Goal: Task Accomplishment & Management: Complete application form

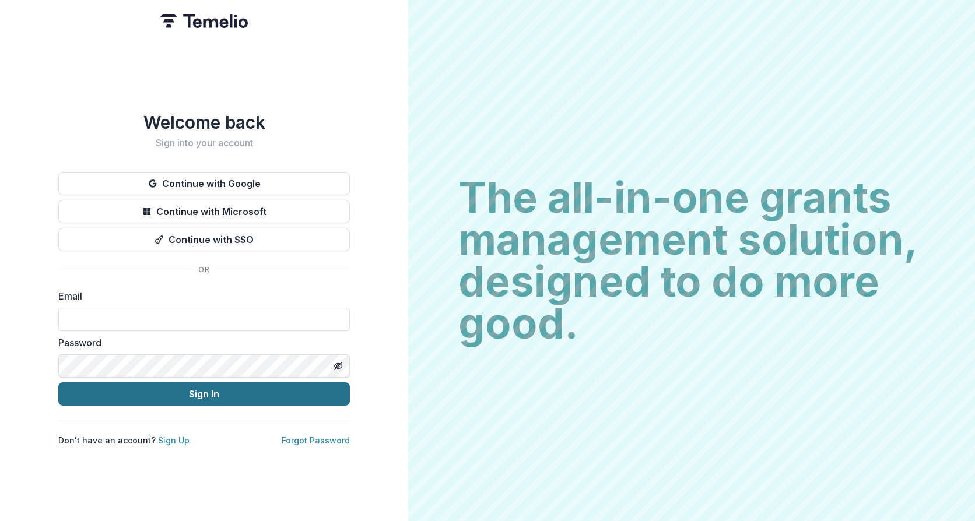
type input "**********"
click at [153, 394] on button "Sign In" at bounding box center [204, 394] width 292 height 23
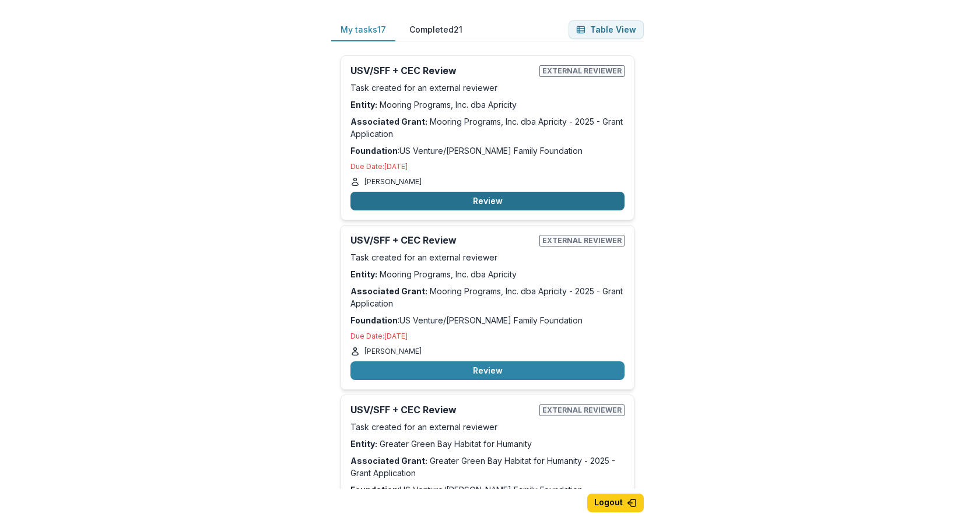
click at [487, 197] on button "Review" at bounding box center [487, 201] width 274 height 19
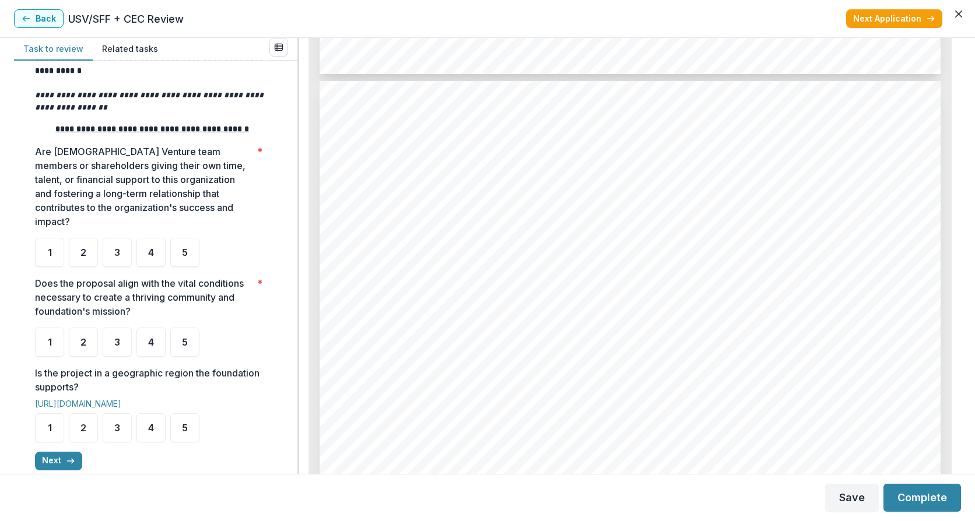
scroll to position [1866, 0]
click at [185, 257] on span "5" at bounding box center [185, 252] width 6 height 9
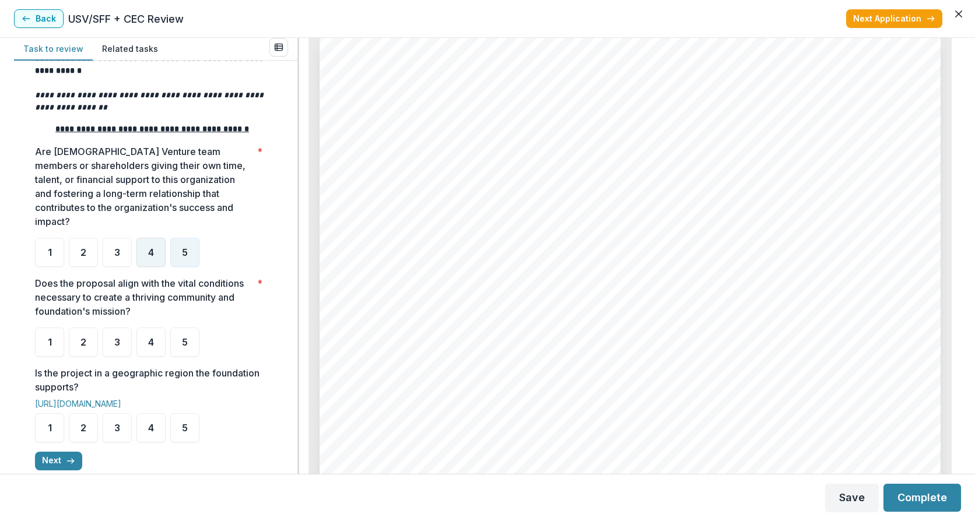
click at [146, 267] on div "4" at bounding box center [150, 252] width 29 height 29
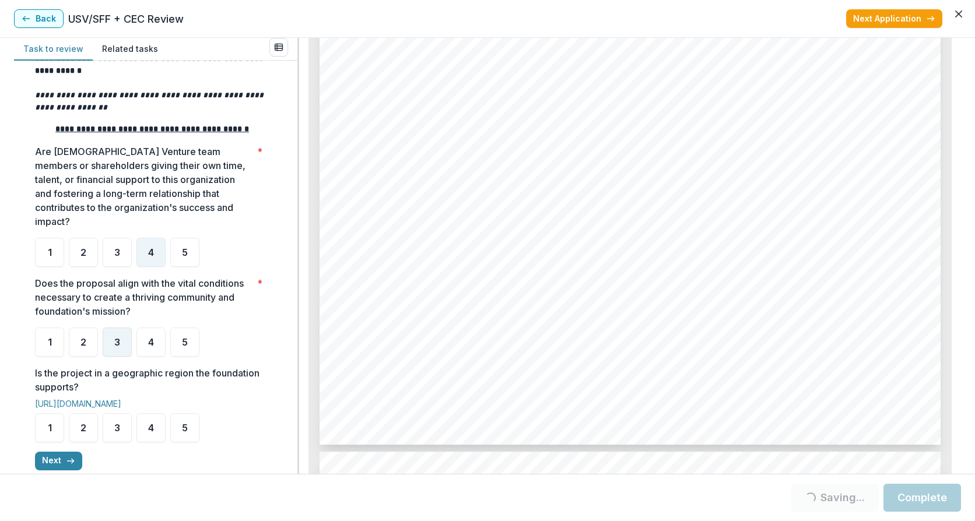
click at [121, 354] on div "3" at bounding box center [117, 342] width 29 height 29
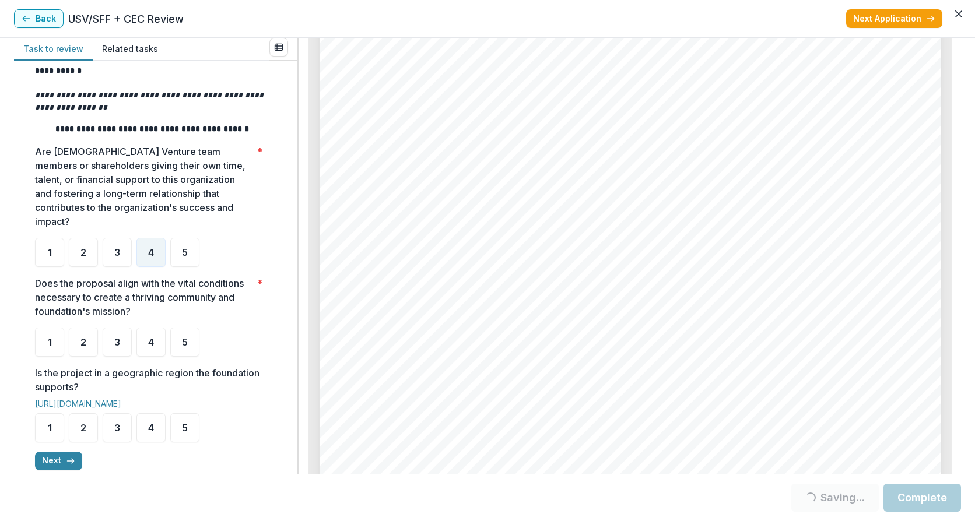
scroll to position [311, 0]
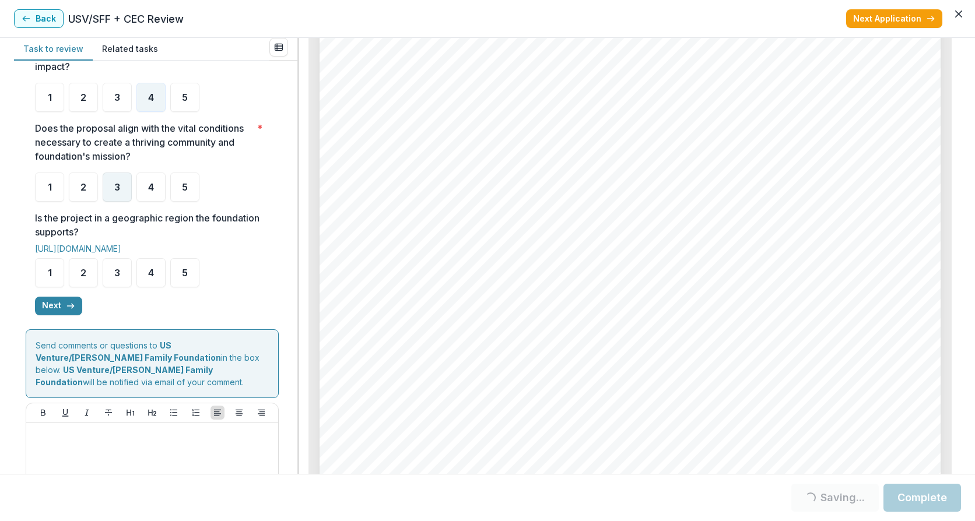
click at [114, 192] on span "3" at bounding box center [117, 187] width 6 height 9
click at [187, 278] on span "5" at bounding box center [185, 272] width 6 height 9
click at [44, 315] on button "Next" at bounding box center [58, 306] width 47 height 19
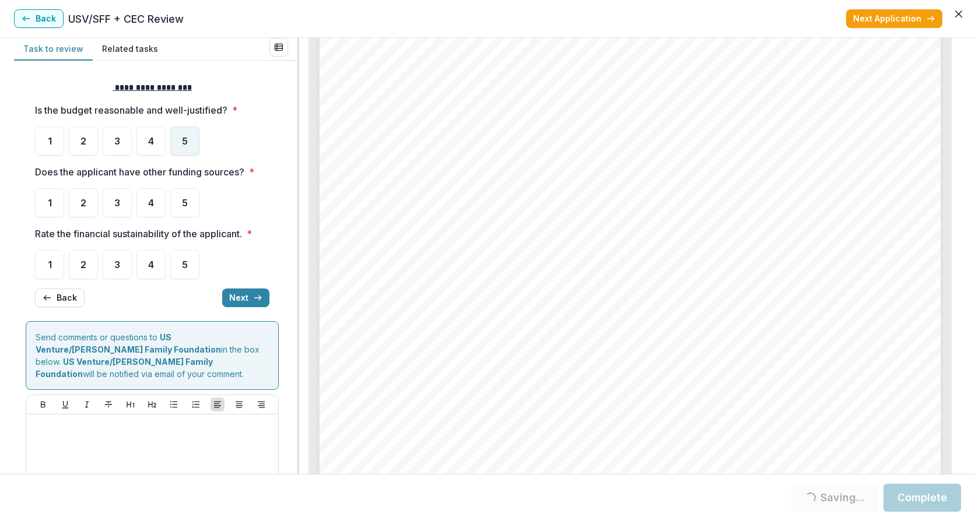
drag, startPoint x: 185, startPoint y: 142, endPoint x: 169, endPoint y: 156, distance: 21.1
click at [184, 142] on span "5" at bounding box center [185, 140] width 6 height 9
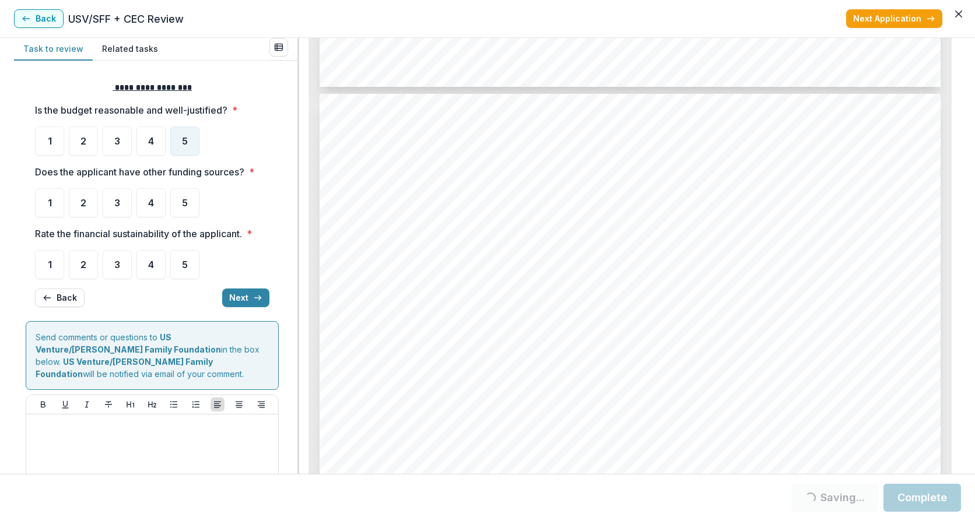
scroll to position [3887, 0]
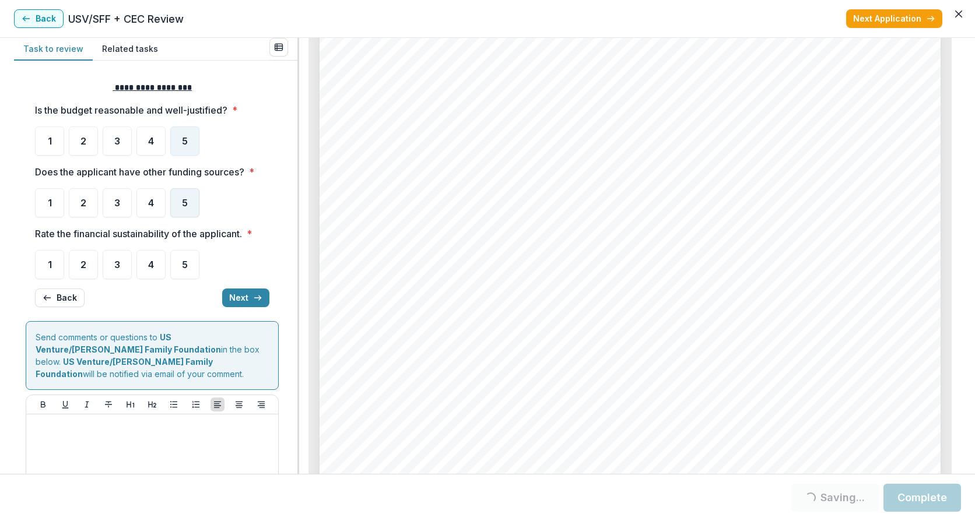
click at [179, 201] on div "5" at bounding box center [184, 202] width 29 height 29
click at [156, 265] on div "4" at bounding box center [150, 264] width 29 height 29
click at [146, 266] on div "4" at bounding box center [150, 264] width 29 height 29
click at [237, 297] on button "Next" at bounding box center [245, 298] width 47 height 19
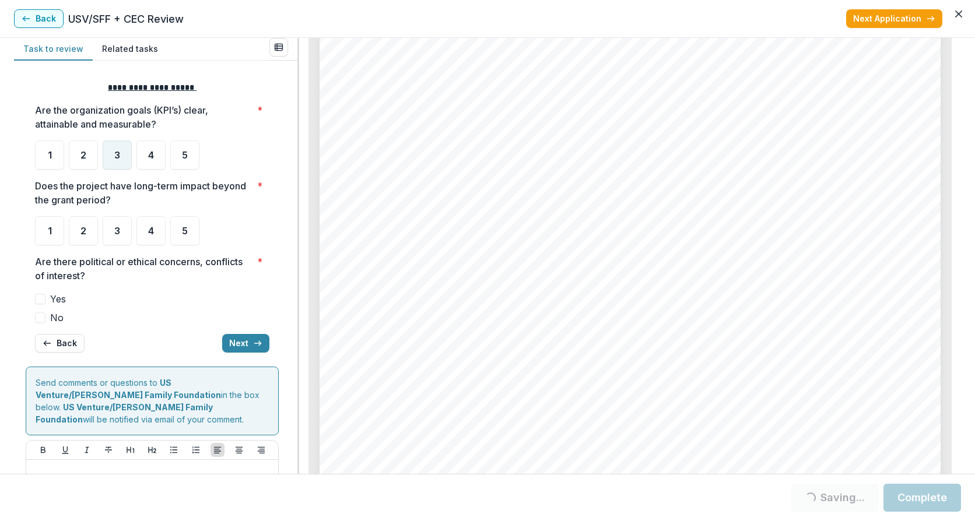
click at [118, 153] on span "3" at bounding box center [117, 154] width 6 height 9
click at [144, 232] on div "4" at bounding box center [150, 230] width 29 height 29
click at [43, 320] on span at bounding box center [40, 318] width 10 height 10
click at [238, 344] on button "Next" at bounding box center [245, 343] width 47 height 19
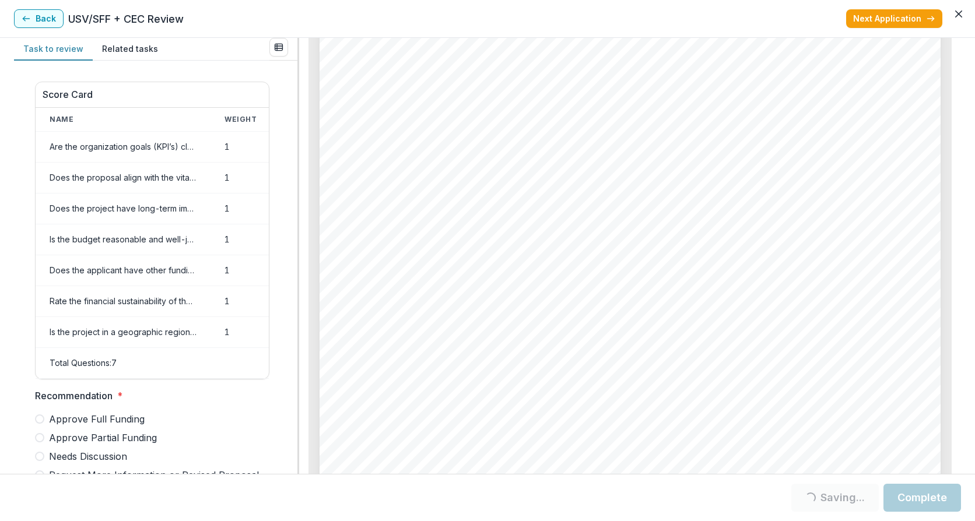
scroll to position [156, 0]
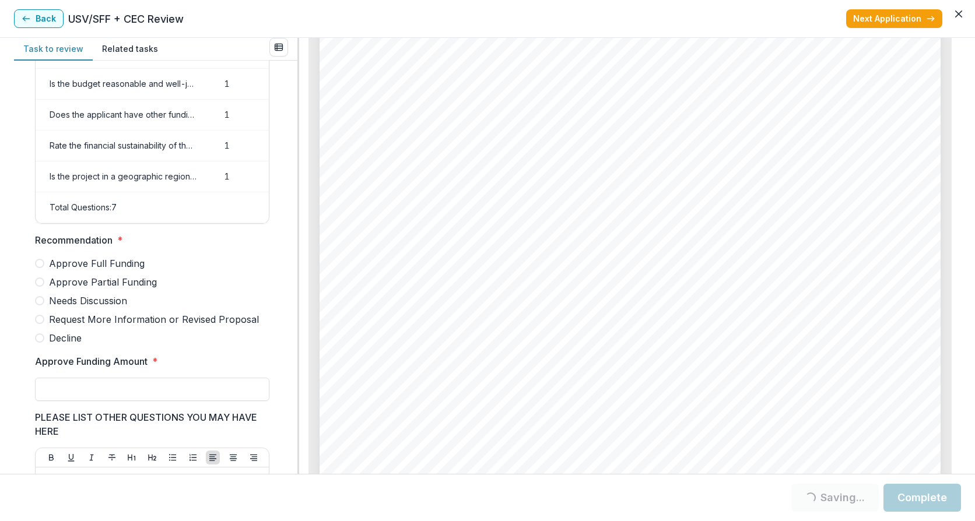
drag, startPoint x: 41, startPoint y: 289, endPoint x: 72, endPoint y: 319, distance: 42.5
click at [42, 287] on span at bounding box center [39, 282] width 9 height 9
click at [90, 396] on input "Approve Funding Amount *" at bounding box center [152, 389] width 234 height 23
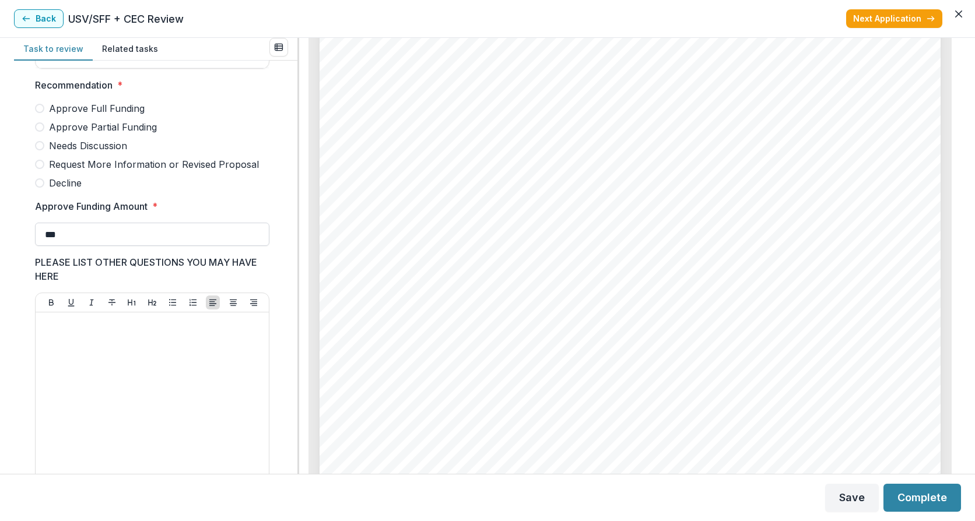
click at [82, 237] on input "***" at bounding box center [152, 234] width 234 height 23
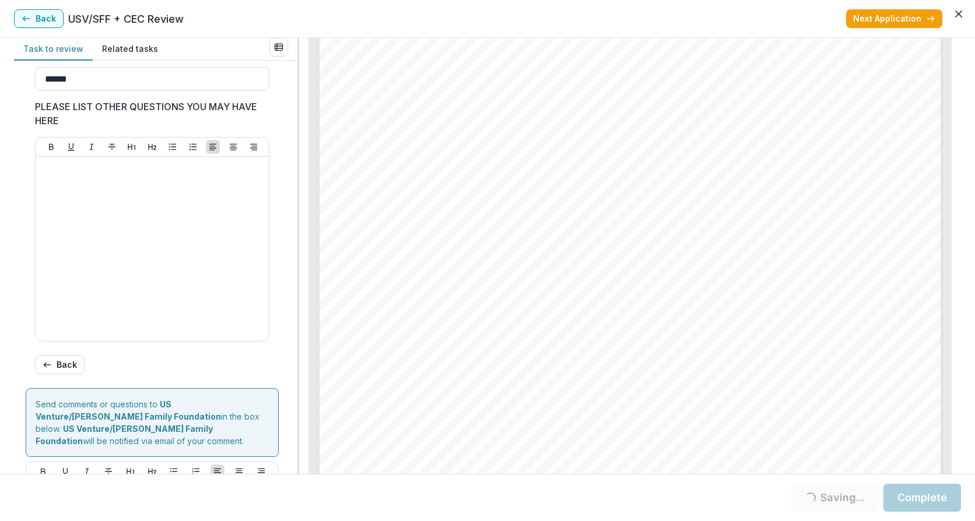
scroll to position [595, 0]
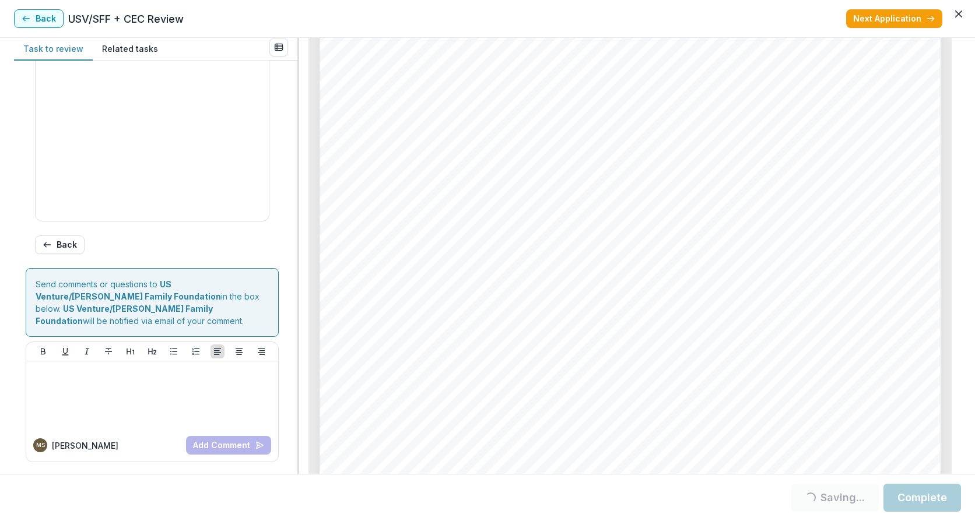
type input "******"
click at [893, 20] on button "Next Application" at bounding box center [894, 18] width 96 height 19
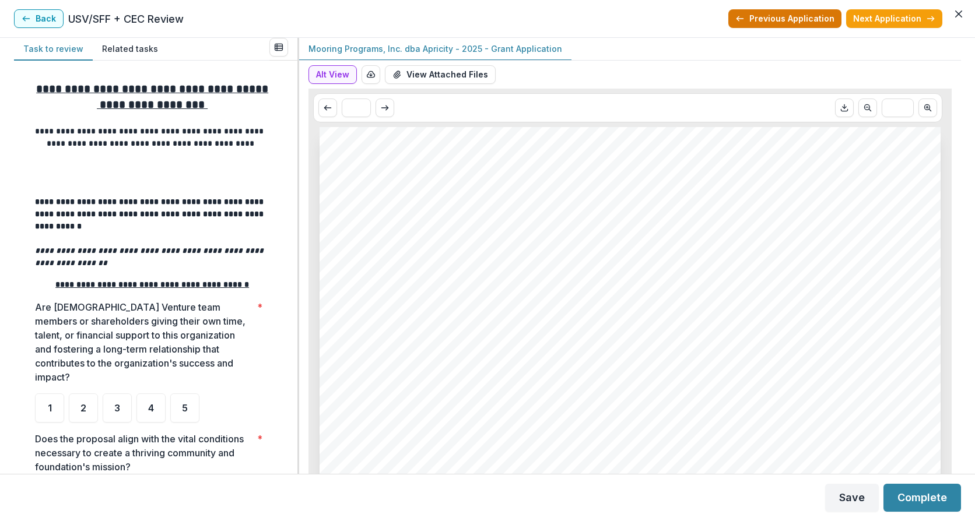
click at [780, 12] on button "Previous Application" at bounding box center [784, 18] width 113 height 19
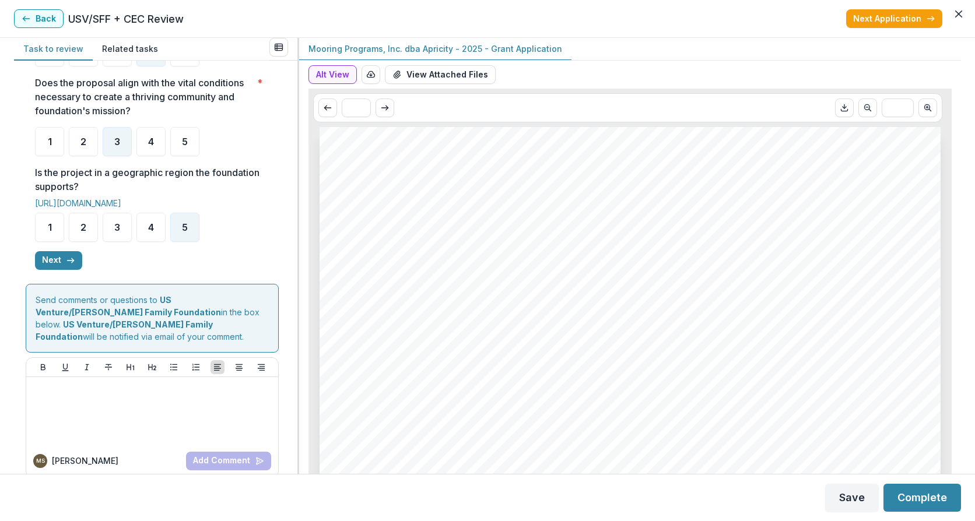
scroll to position [388, 0]
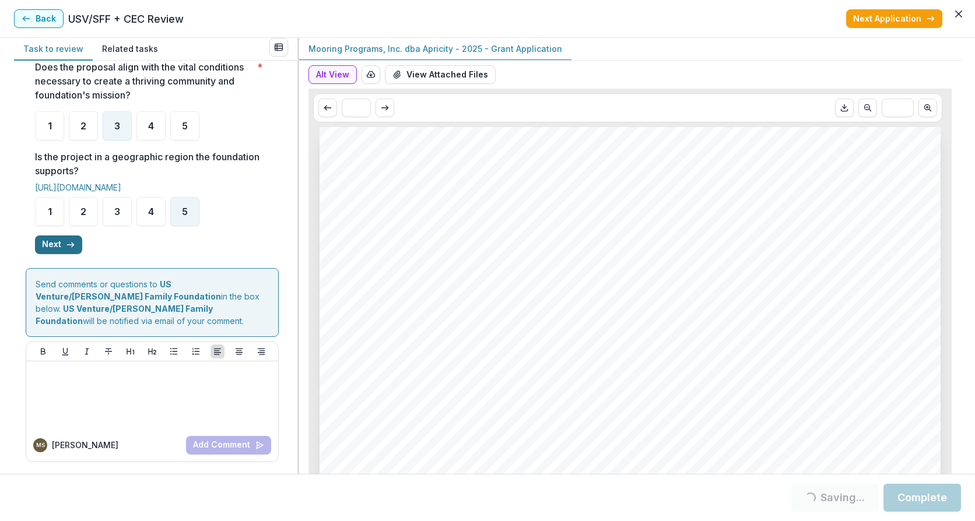
click at [52, 242] on button "Next" at bounding box center [58, 245] width 47 height 19
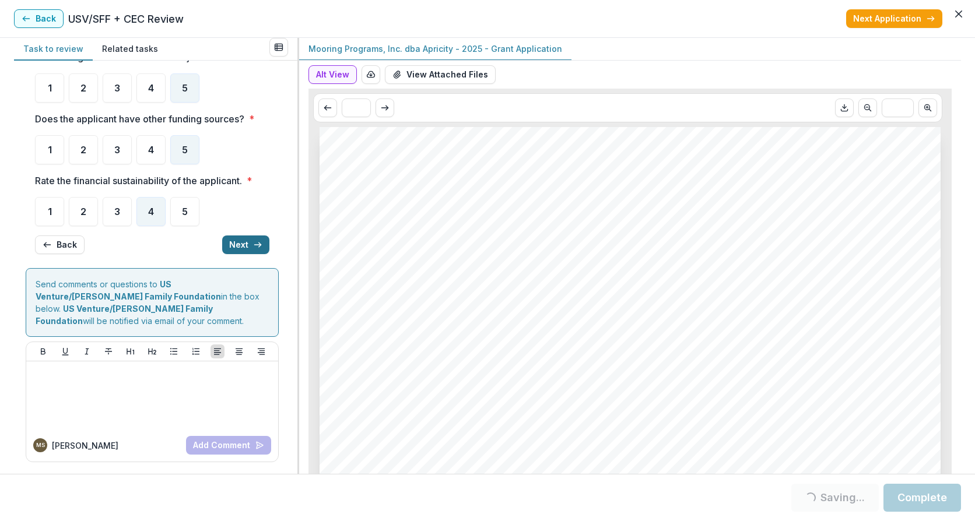
scroll to position [53, 0]
click at [231, 245] on button "Next" at bounding box center [245, 245] width 47 height 19
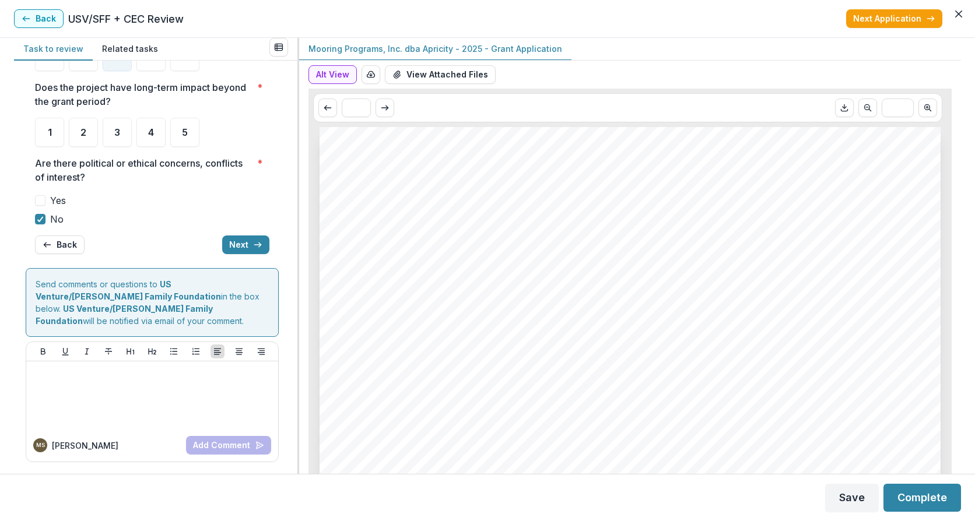
scroll to position [0, 0]
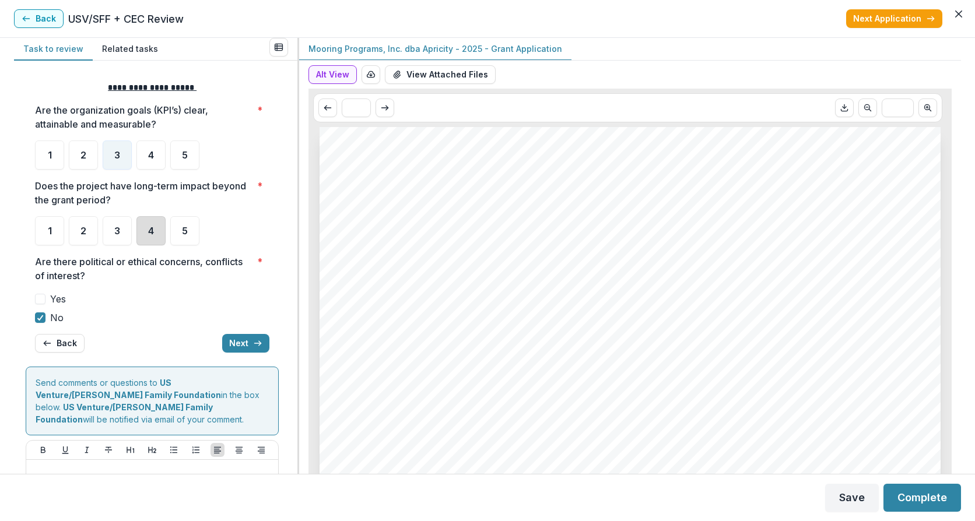
drag, startPoint x: 157, startPoint y: 227, endPoint x: 156, endPoint y: 247, distance: 19.3
click at [156, 228] on div "4" at bounding box center [150, 230] width 29 height 29
click at [241, 342] on button "Next" at bounding box center [245, 343] width 47 height 19
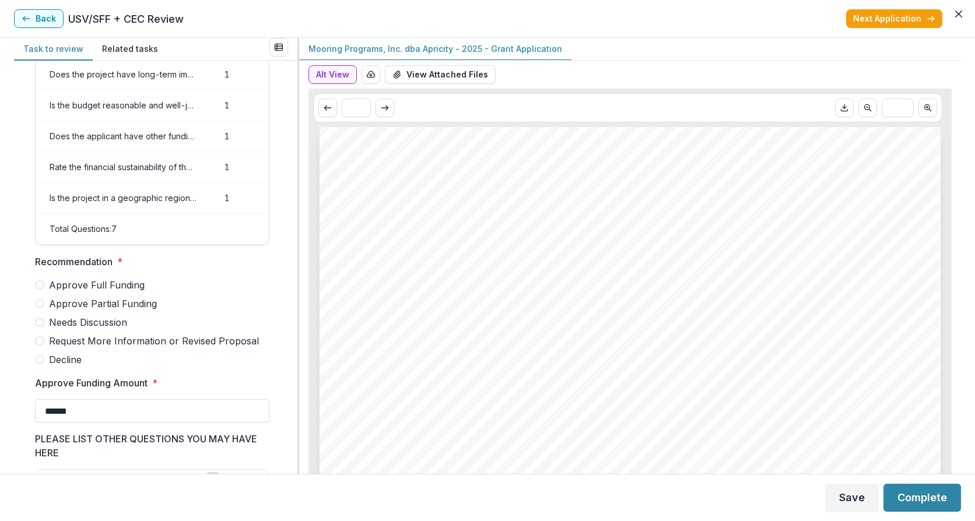
scroll to position [107, 0]
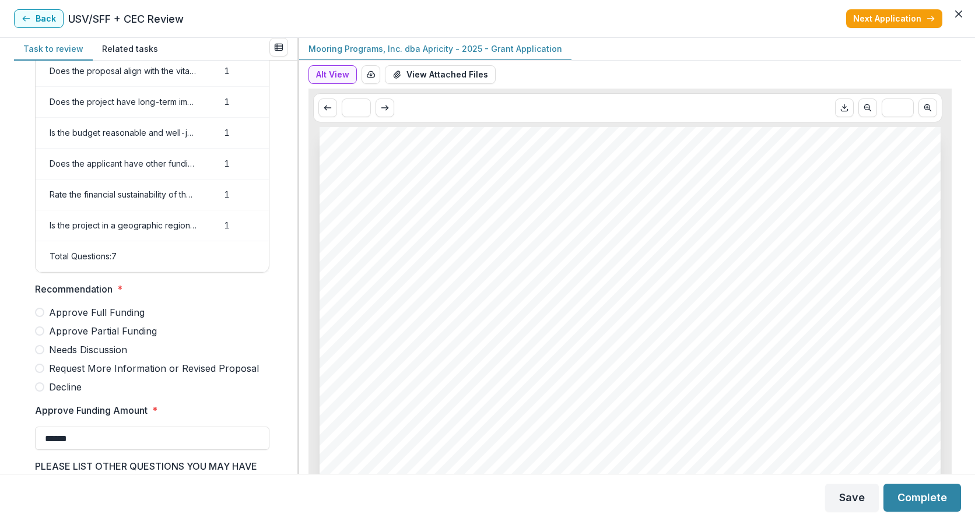
click at [42, 336] on span at bounding box center [39, 331] width 9 height 9
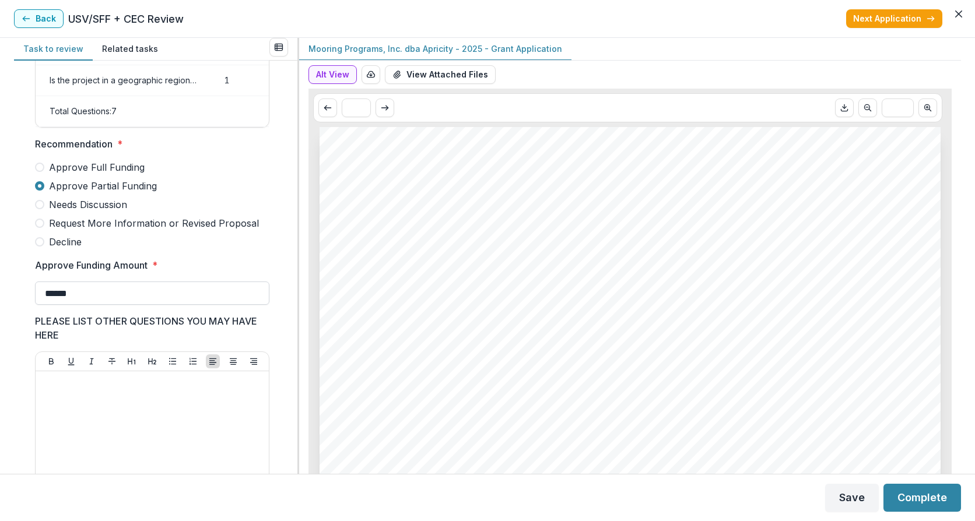
scroll to position [262, 0]
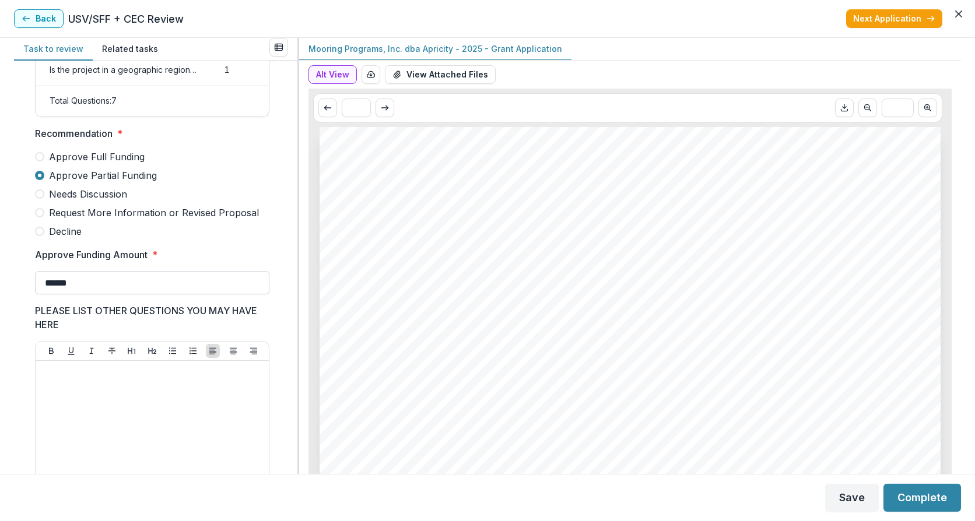
drag, startPoint x: 76, startPoint y: 296, endPoint x: 46, endPoint y: 293, distance: 30.5
click at [46, 293] on input "******" at bounding box center [152, 282] width 234 height 23
type input "*******"
click at [914, 504] on button "Complete" at bounding box center [922, 498] width 78 height 28
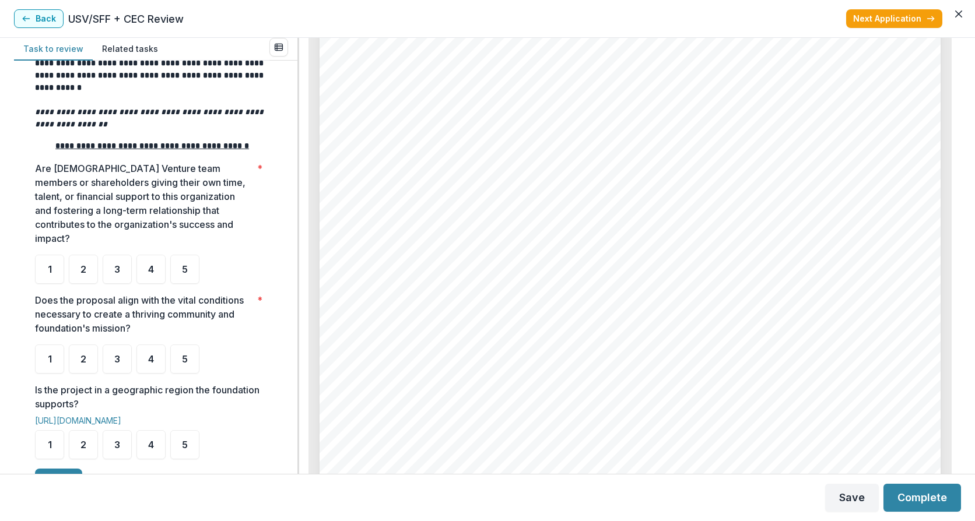
scroll to position [156, 0]
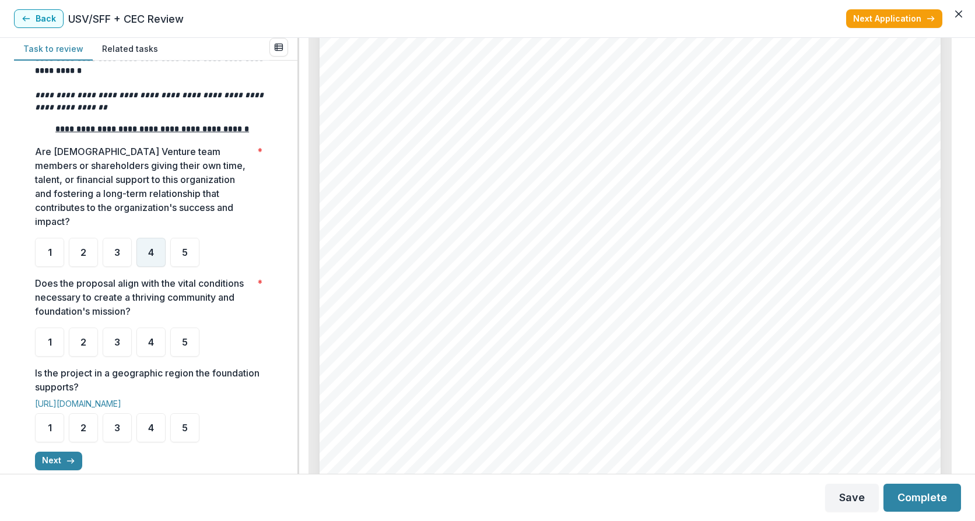
click at [160, 265] on div "4" at bounding box center [150, 252] width 29 height 29
click at [121, 357] on div "3" at bounding box center [117, 342] width 29 height 29
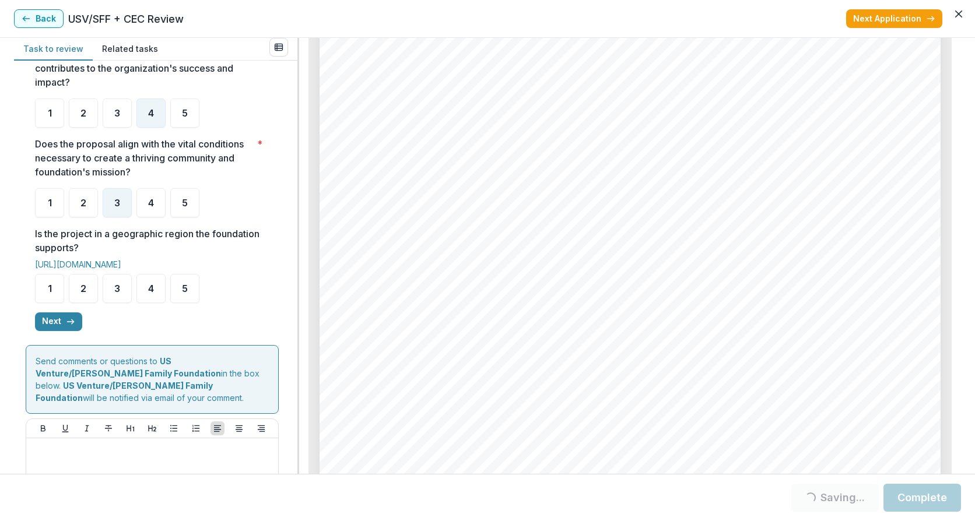
scroll to position [311, 0]
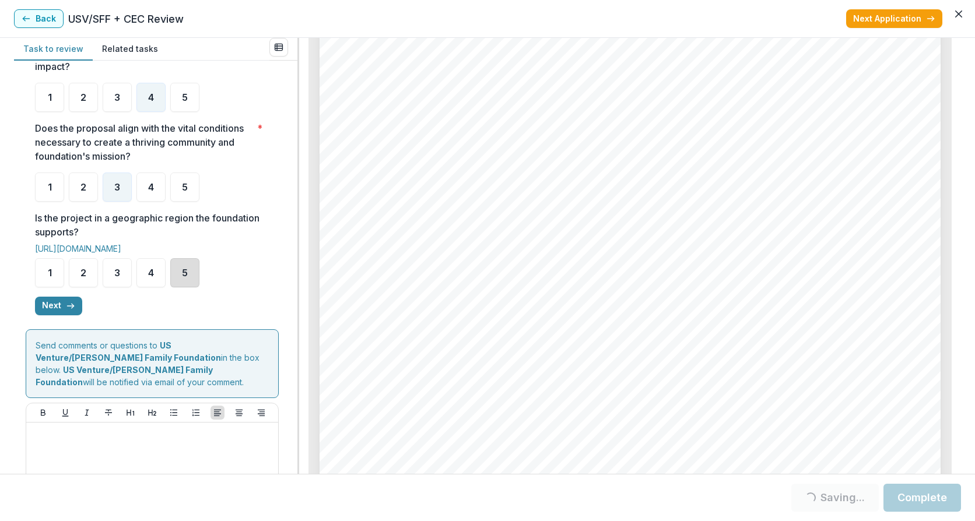
click at [193, 287] on div "5" at bounding box center [184, 272] width 29 height 29
click at [58, 315] on button "Next" at bounding box center [58, 306] width 47 height 19
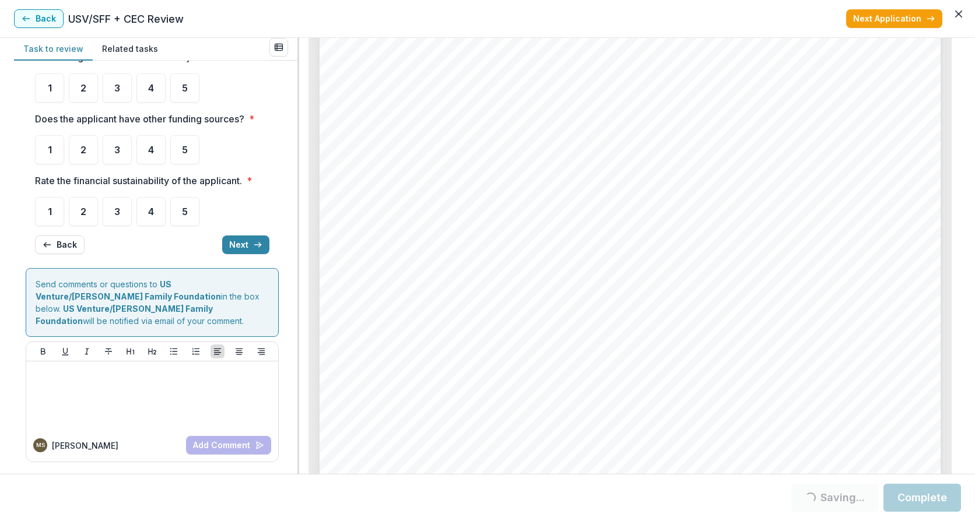
scroll to position [0, 0]
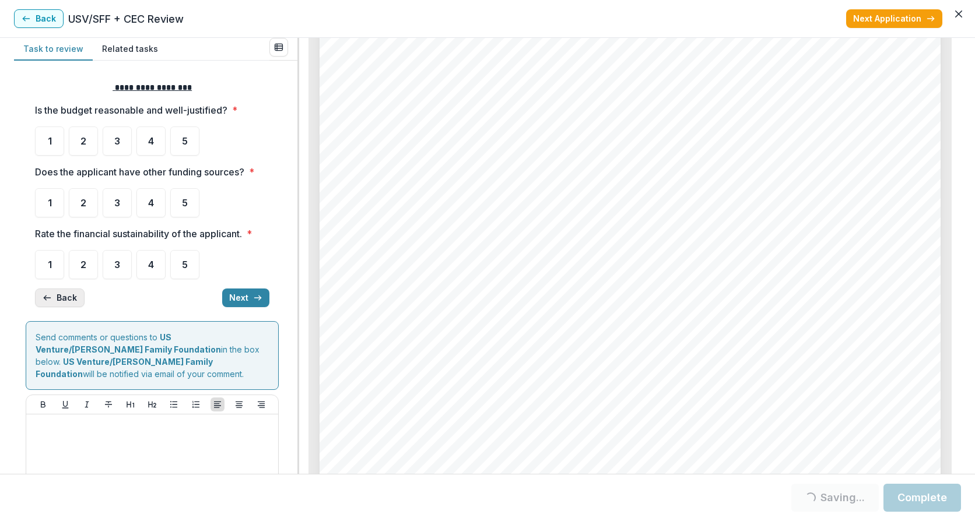
click at [53, 298] on button "Back" at bounding box center [60, 298] width 50 height 19
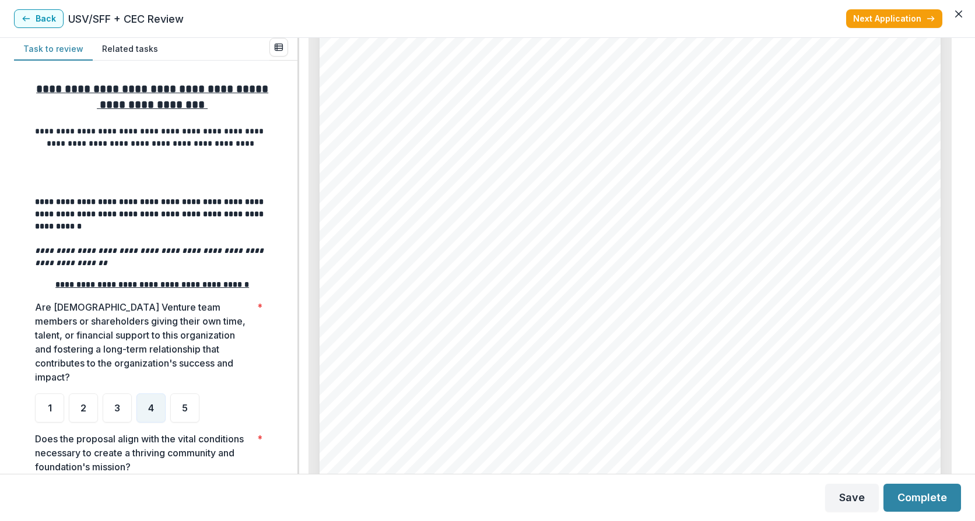
scroll to position [365, 0]
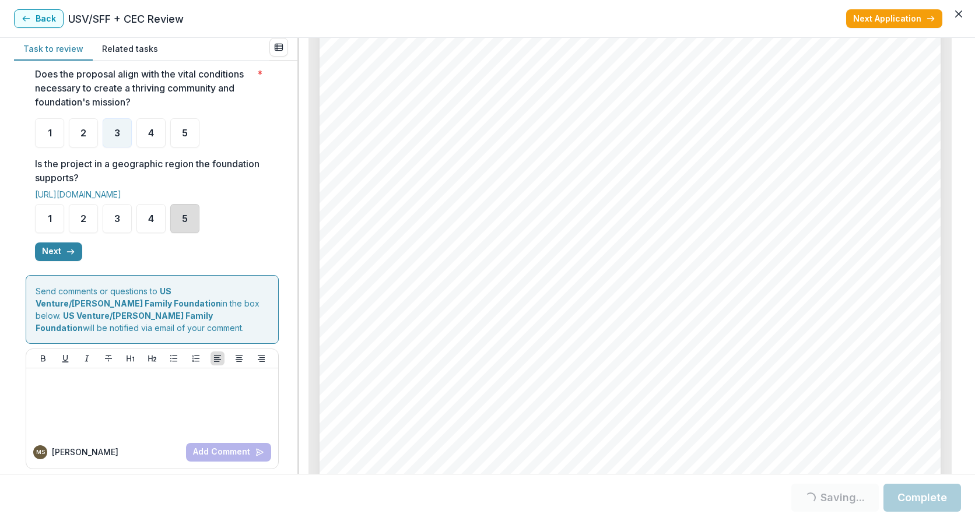
click at [183, 233] on div "5" at bounding box center [184, 218] width 29 height 29
click at [64, 261] on button "Next" at bounding box center [58, 252] width 47 height 19
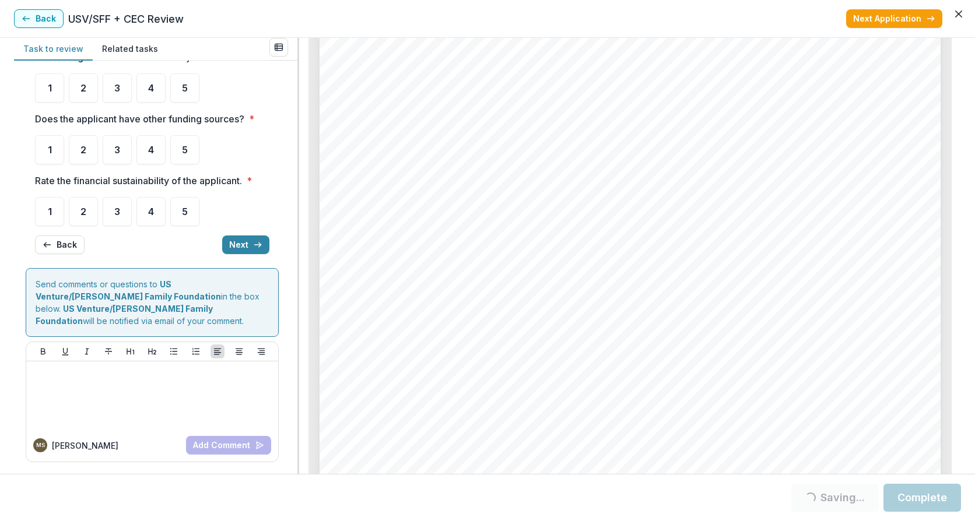
scroll to position [30, 0]
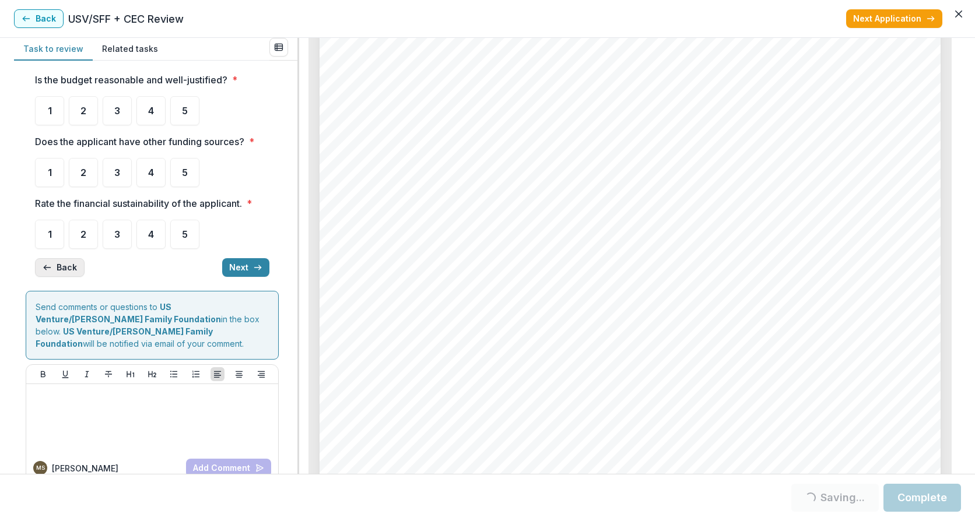
click at [62, 266] on button "Back" at bounding box center [60, 267] width 50 height 19
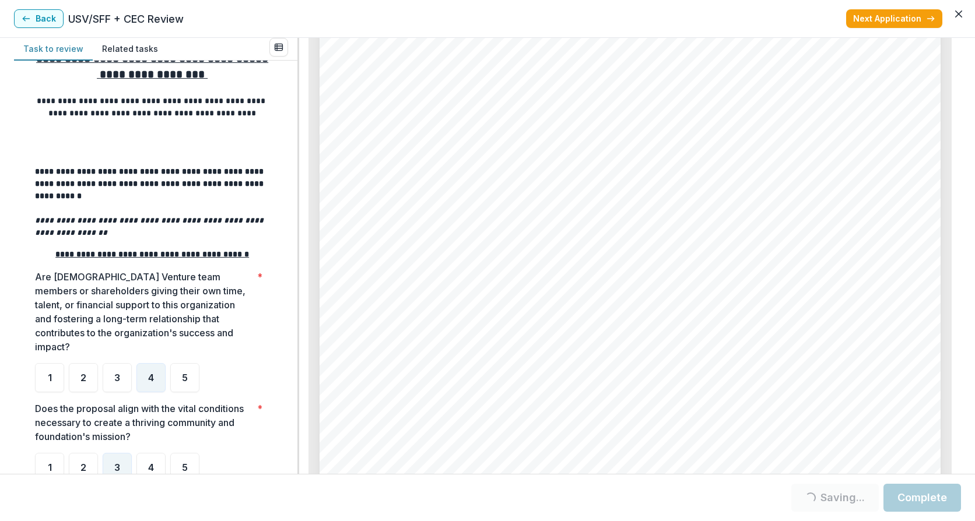
scroll to position [365, 0]
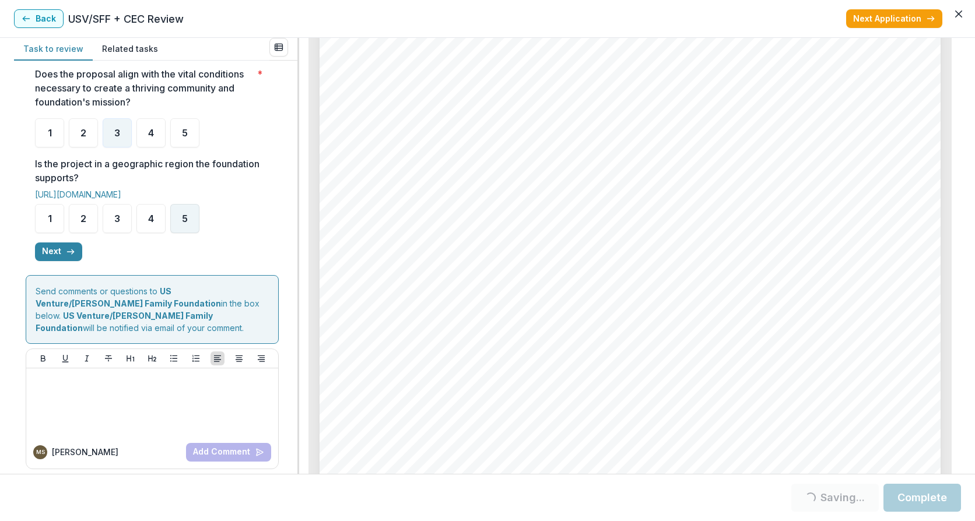
click at [187, 223] on span "5" at bounding box center [185, 218] width 6 height 9
click at [180, 233] on div "5" at bounding box center [184, 218] width 29 height 29
click at [76, 261] on button "Next" at bounding box center [58, 252] width 47 height 19
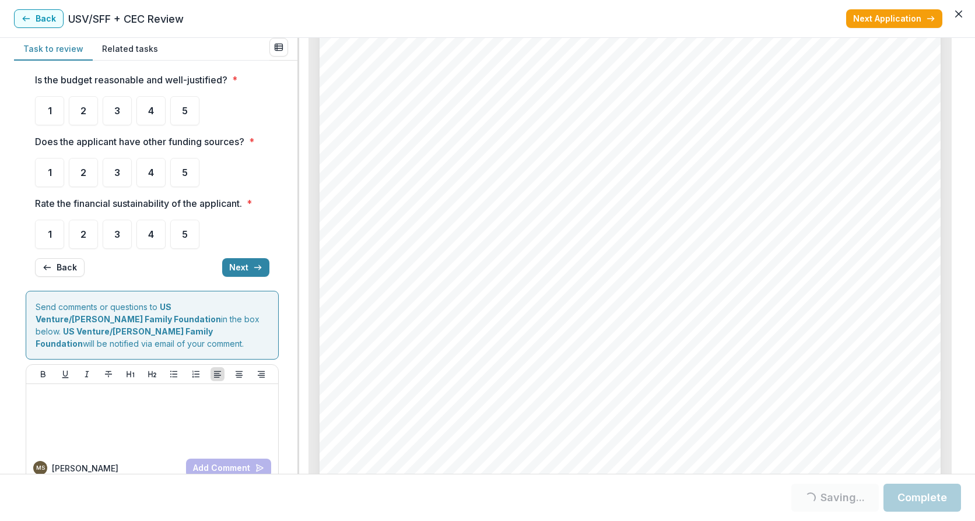
scroll to position [0, 0]
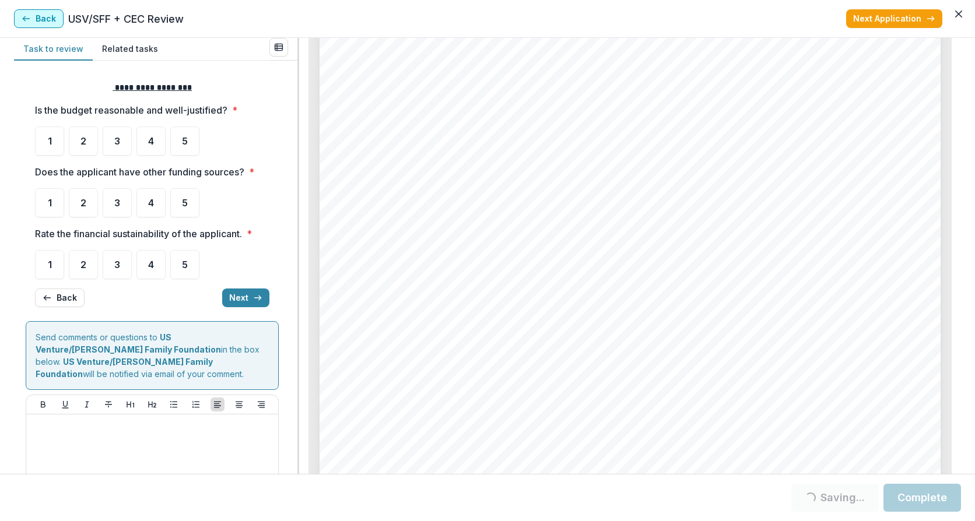
click at [37, 17] on button "Back" at bounding box center [39, 18] width 50 height 19
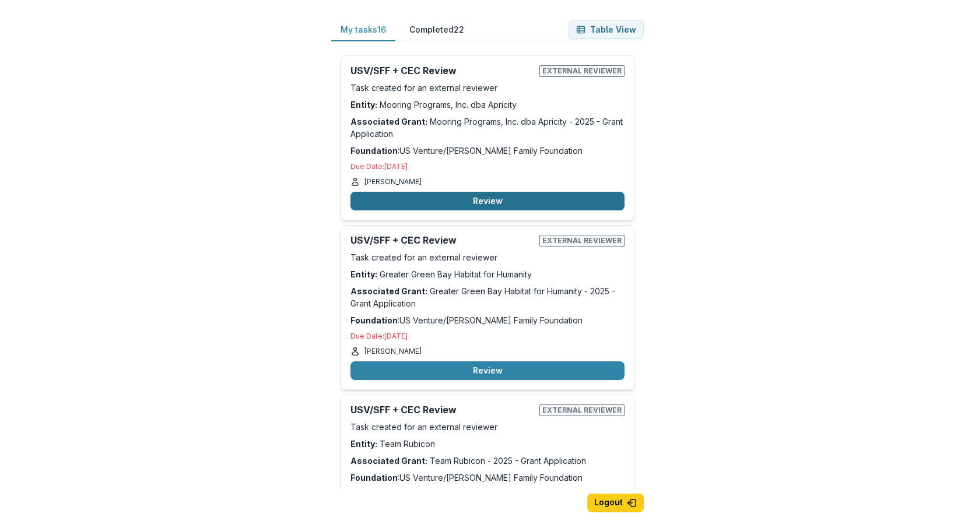
click at [468, 199] on button "Review" at bounding box center [487, 201] width 274 height 19
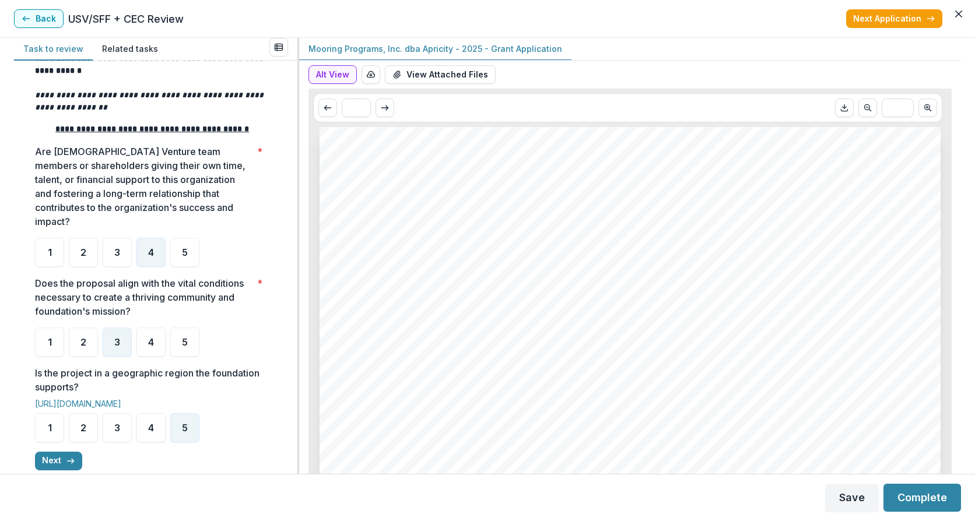
scroll to position [311, 0]
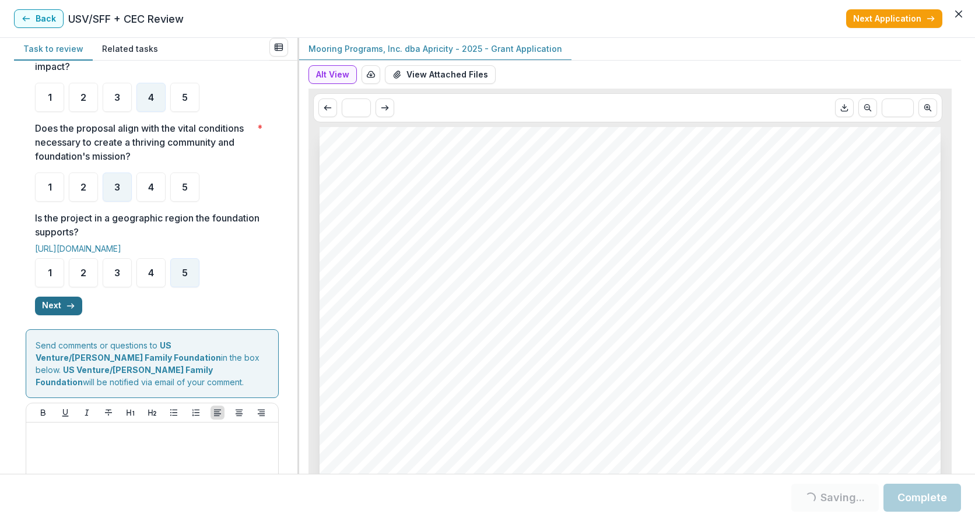
click at [58, 315] on button "Next" at bounding box center [58, 306] width 47 height 19
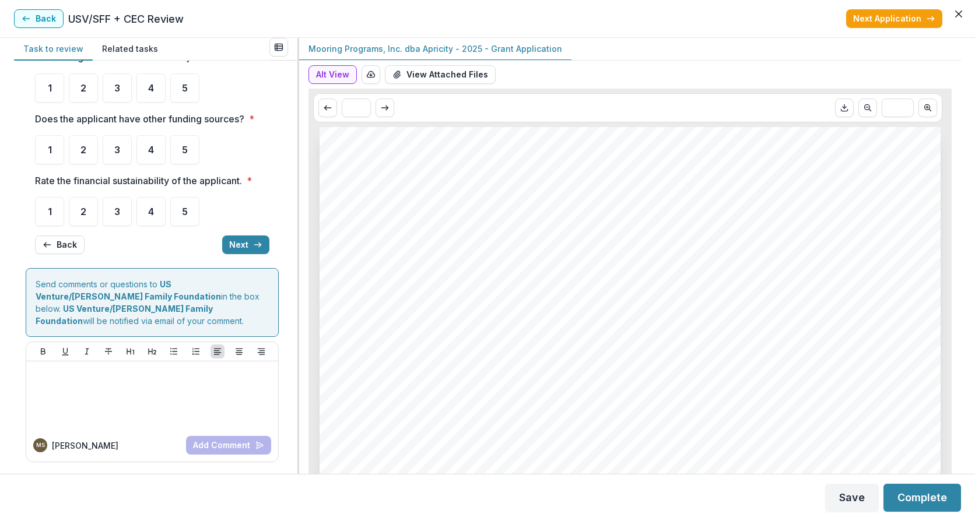
scroll to position [0, 0]
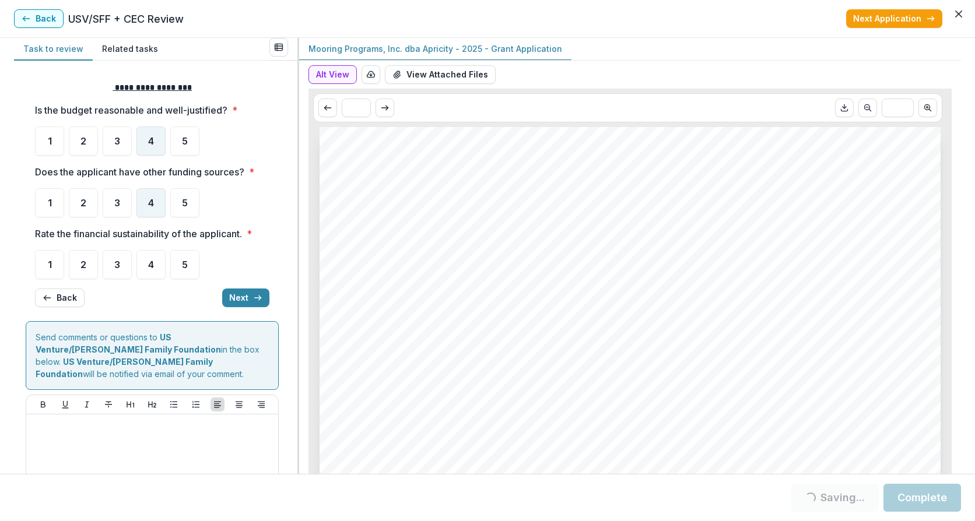
drag, startPoint x: 151, startPoint y: 142, endPoint x: 137, endPoint y: 195, distance: 54.3
click at [151, 143] on span "4" at bounding box center [151, 140] width 6 height 9
click at [187, 201] on span "5" at bounding box center [185, 202] width 6 height 9
click at [187, 260] on span "5" at bounding box center [185, 264] width 6 height 9
click at [152, 203] on span "4" at bounding box center [151, 202] width 6 height 9
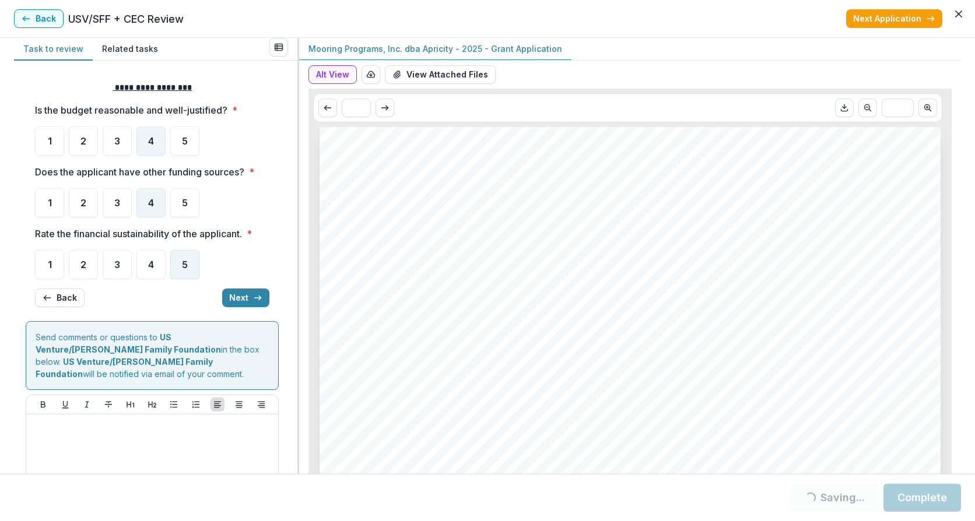
click at [187, 265] on span "5" at bounding box center [185, 264] width 6 height 9
click at [178, 265] on div "5" at bounding box center [184, 264] width 29 height 29
drag, startPoint x: 235, startPoint y: 297, endPoint x: 194, endPoint y: 343, distance: 61.9
click at [233, 297] on button "Next" at bounding box center [245, 298] width 47 height 19
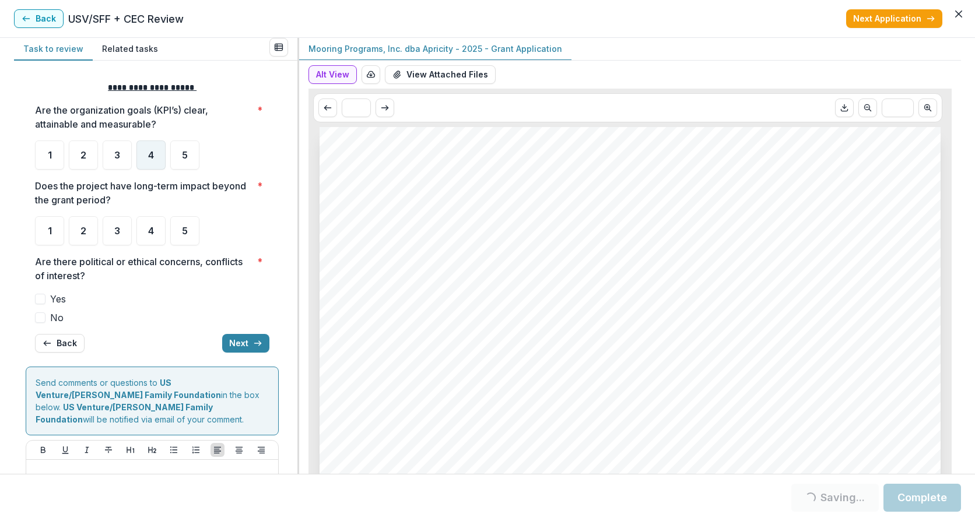
click at [152, 155] on span "4" at bounding box center [151, 154] width 6 height 9
click at [153, 234] on span "4" at bounding box center [151, 230] width 6 height 9
drag, startPoint x: 40, startPoint y: 315, endPoint x: 50, endPoint y: 318, distance: 10.5
click at [40, 315] on span at bounding box center [40, 318] width 10 height 10
click at [151, 230] on span "4" at bounding box center [151, 230] width 6 height 9
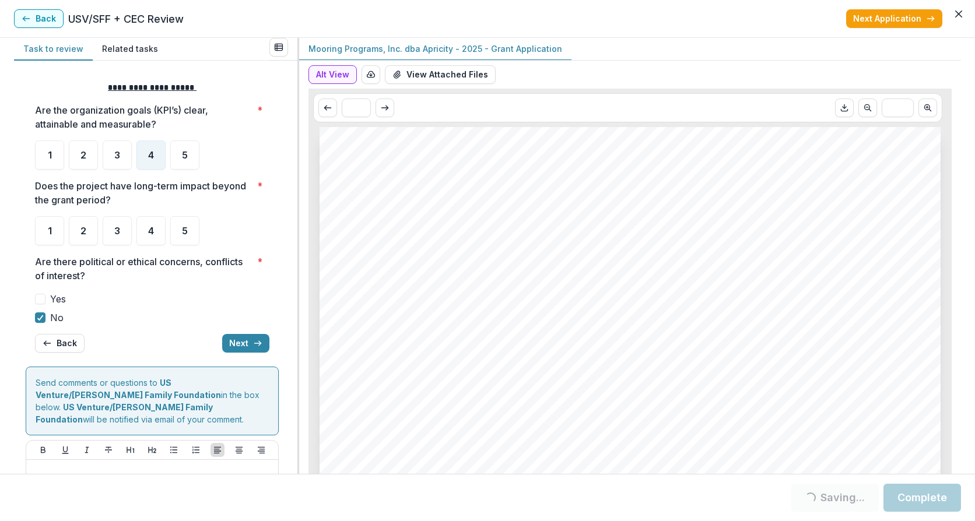
click at [230, 354] on div "**********" at bounding box center [152, 217] width 234 height 290
click at [148, 226] on span "4" at bounding box center [151, 230] width 6 height 9
click at [155, 233] on div "4" at bounding box center [150, 230] width 29 height 29
click at [230, 340] on button "Next" at bounding box center [245, 343] width 47 height 19
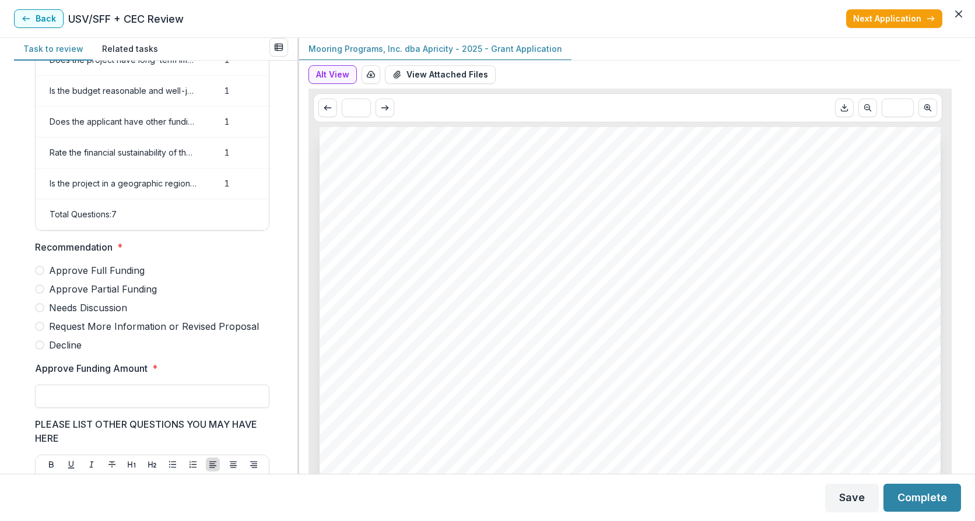
scroll to position [156, 0]
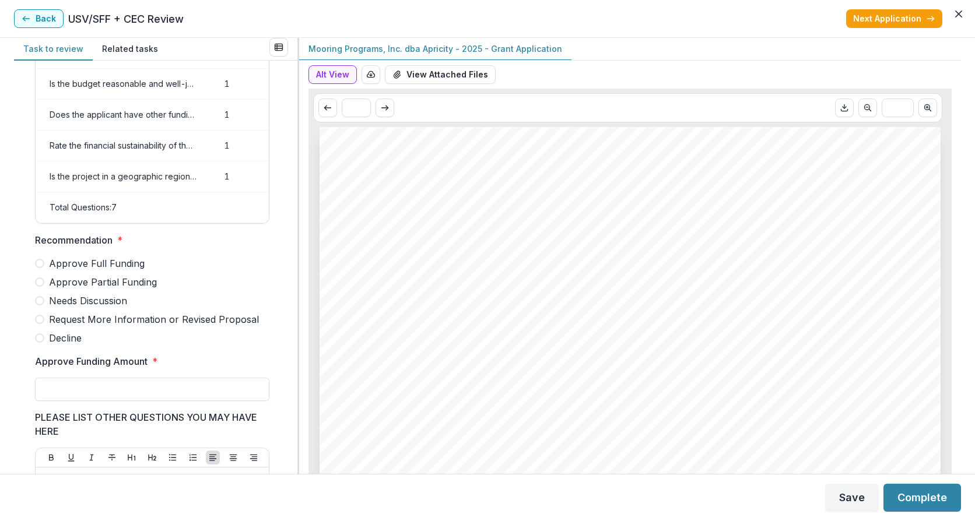
click at [46, 289] on label "Approve Partial Funding" at bounding box center [152, 282] width 234 height 14
drag, startPoint x: 67, startPoint y: 391, endPoint x: 73, endPoint y: 386, distance: 7.9
click at [67, 390] on input "Approve Funding Amount *" at bounding box center [152, 389] width 234 height 23
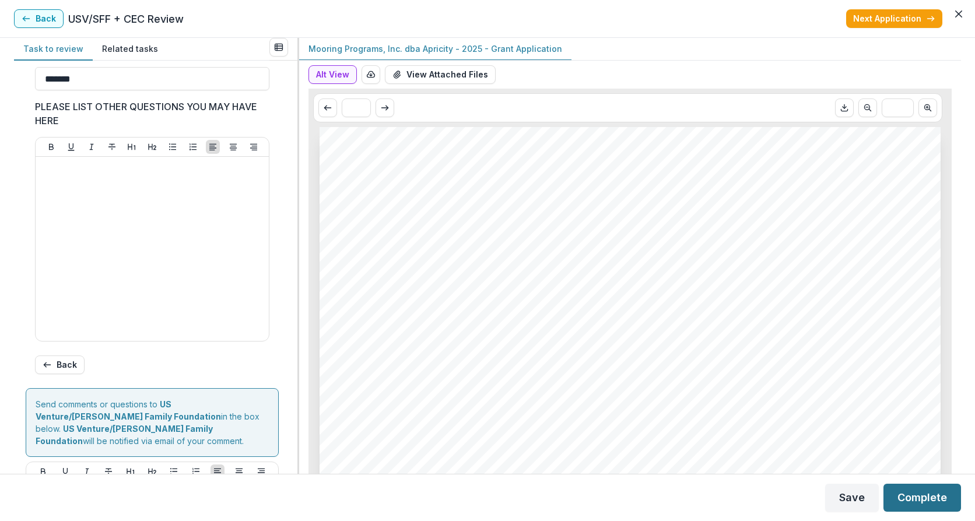
type input "*******"
click at [914, 494] on button "Complete" at bounding box center [922, 498] width 78 height 28
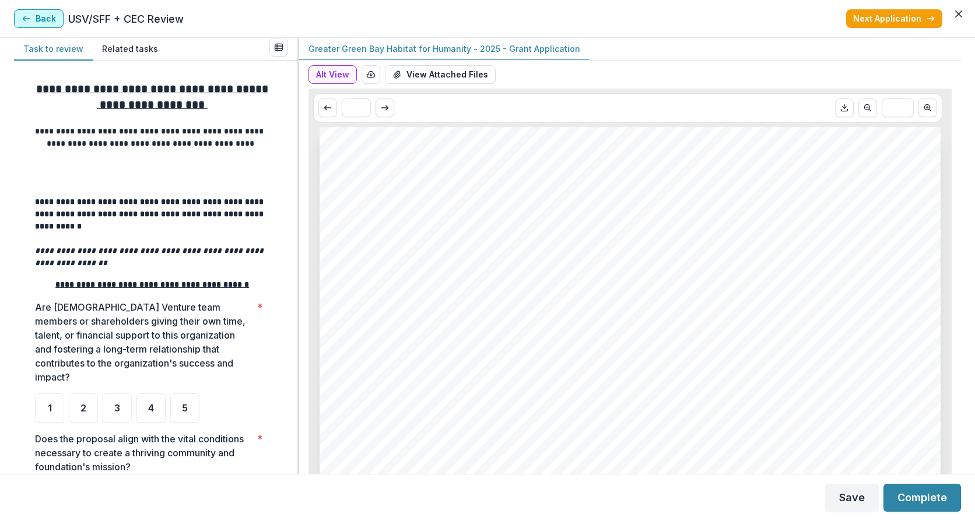
click at [35, 20] on button "Back" at bounding box center [39, 18] width 50 height 19
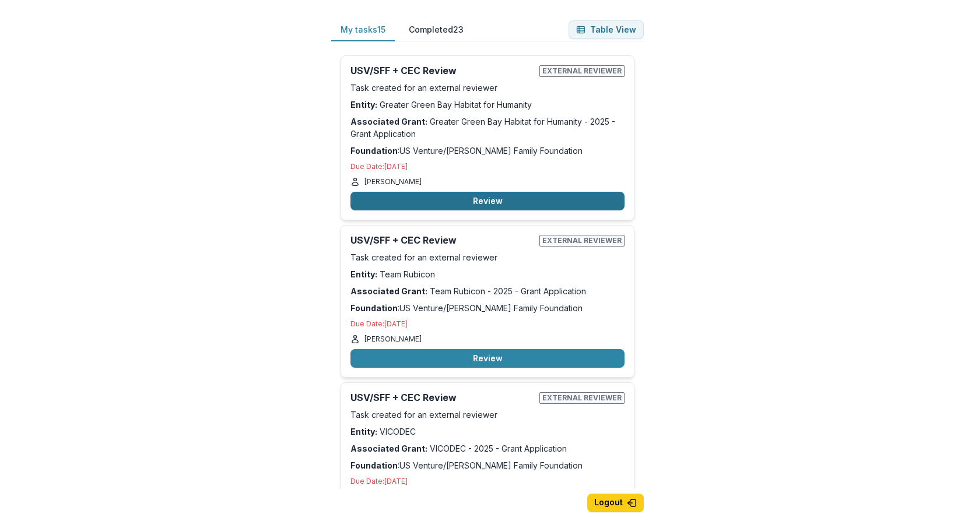
click at [489, 200] on button "Review" at bounding box center [487, 201] width 274 height 19
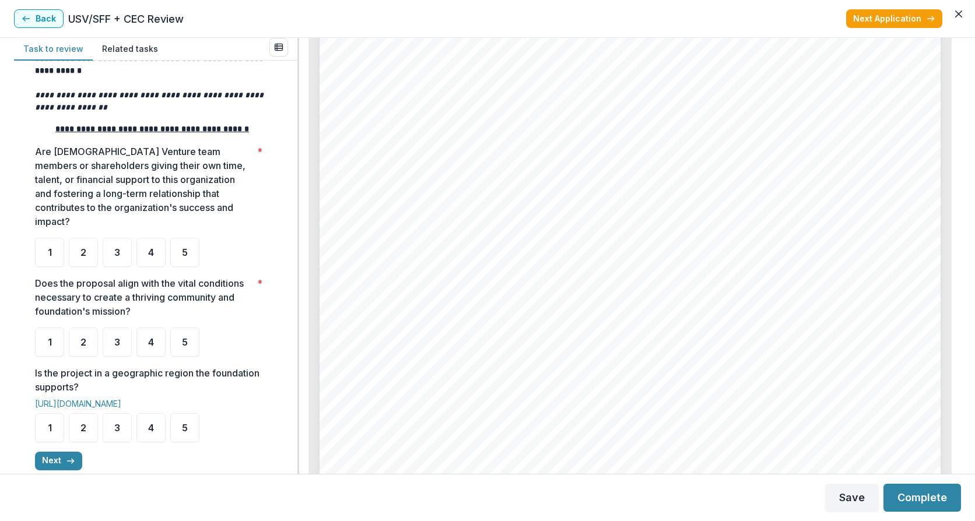
scroll to position [1866, 0]
click at [188, 264] on div "5" at bounding box center [184, 252] width 29 height 29
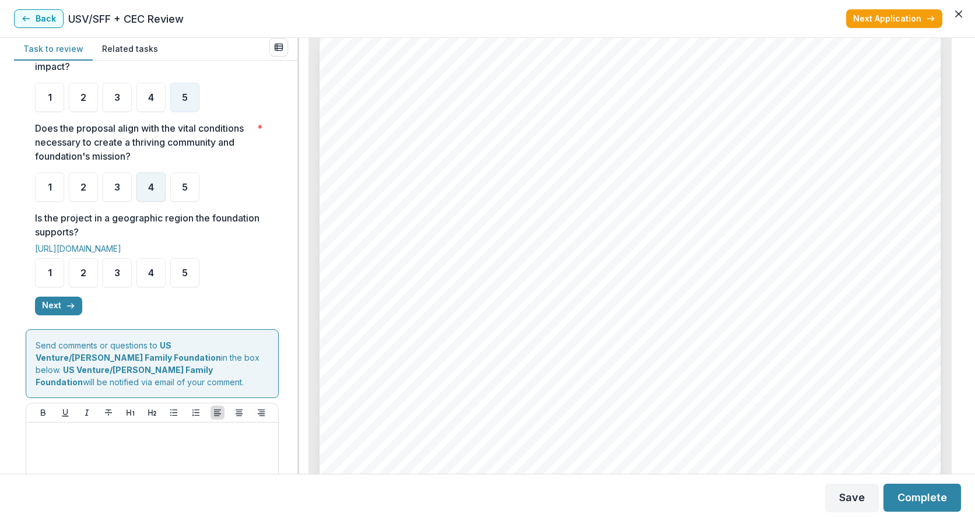
click at [152, 192] on span "4" at bounding box center [151, 187] width 6 height 9
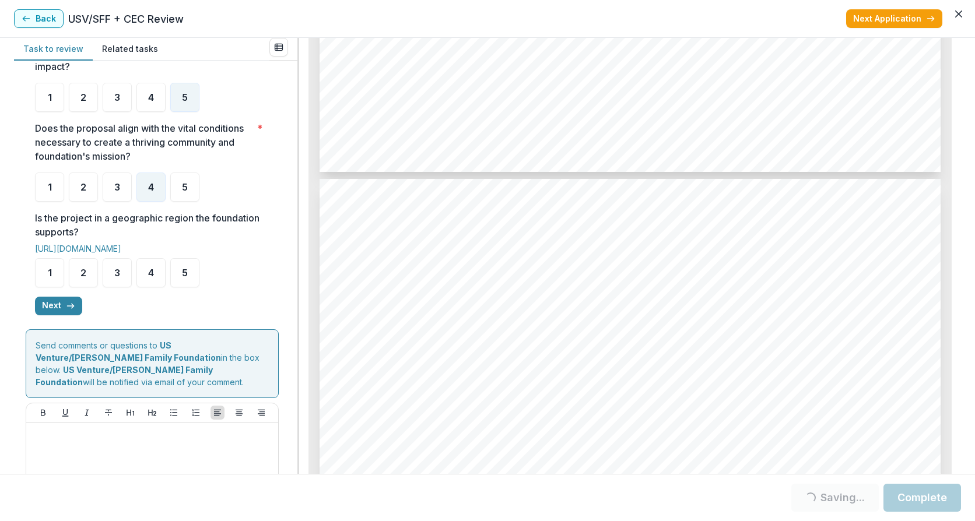
scroll to position [1710, 0]
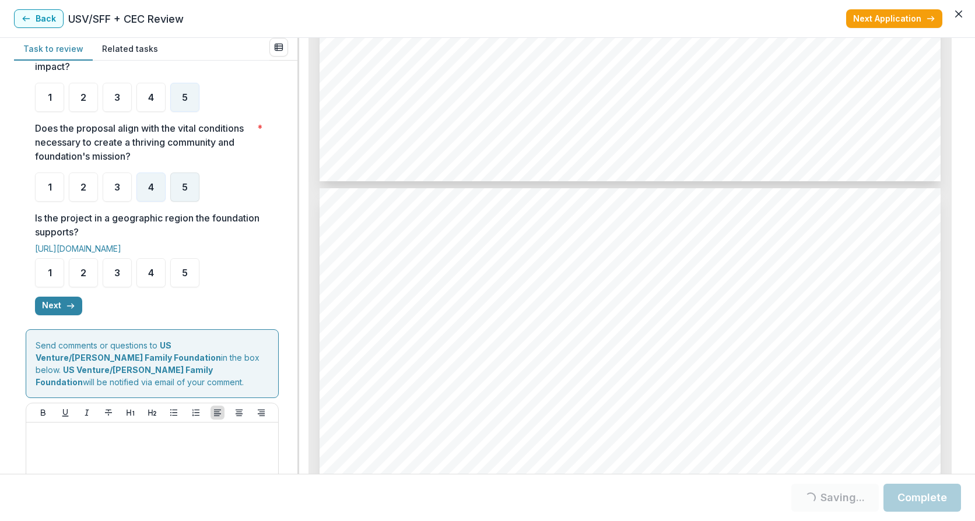
click at [187, 192] on span "5" at bounding box center [185, 187] width 6 height 9
click at [179, 287] on div "5" at bounding box center [184, 272] width 29 height 29
click at [180, 202] on div "5" at bounding box center [184, 187] width 29 height 29
click at [55, 315] on button "Next" at bounding box center [58, 306] width 47 height 19
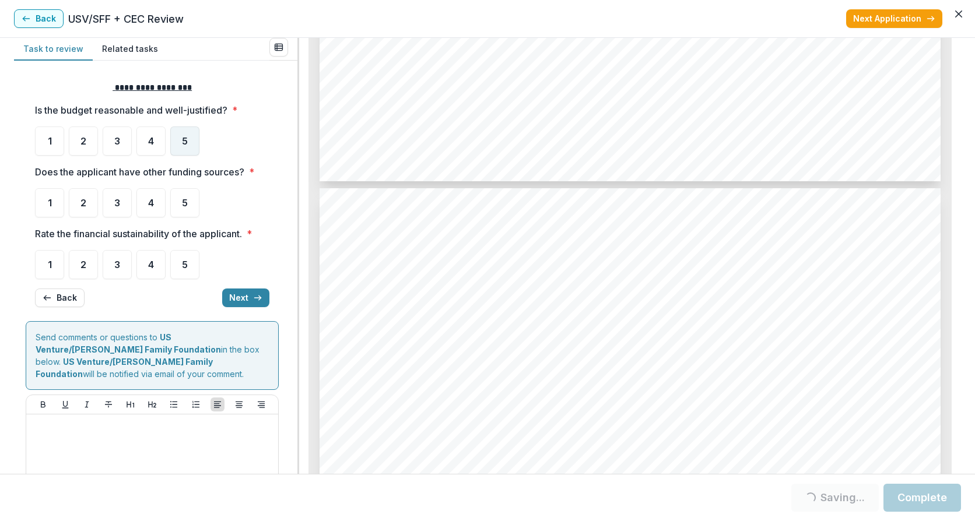
click at [180, 141] on div "5" at bounding box center [184, 141] width 29 height 29
drag, startPoint x: 179, startPoint y: 141, endPoint x: 188, endPoint y: 149, distance: 12.4
click at [180, 142] on div "5" at bounding box center [184, 141] width 29 height 29
click at [183, 209] on div "5" at bounding box center [184, 202] width 29 height 29
click at [190, 141] on div "5" at bounding box center [184, 141] width 29 height 29
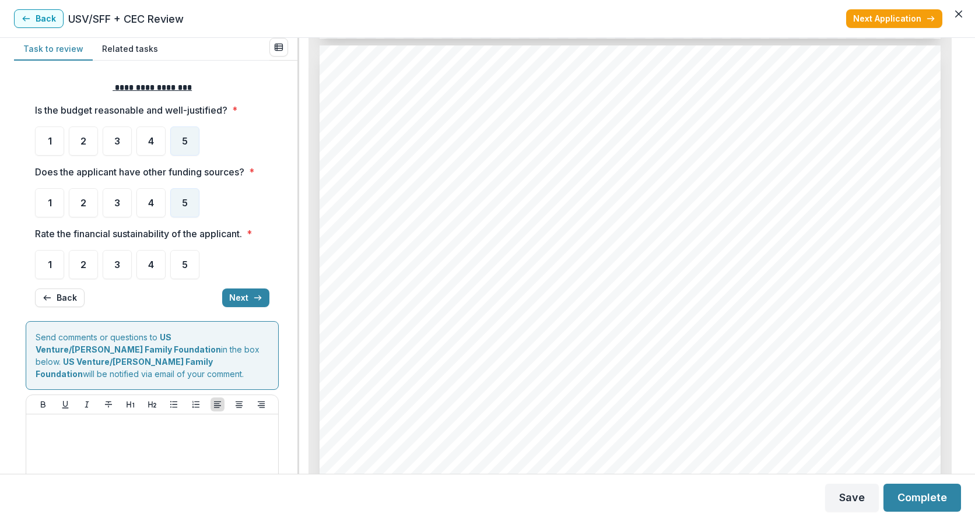
scroll to position [2799, 0]
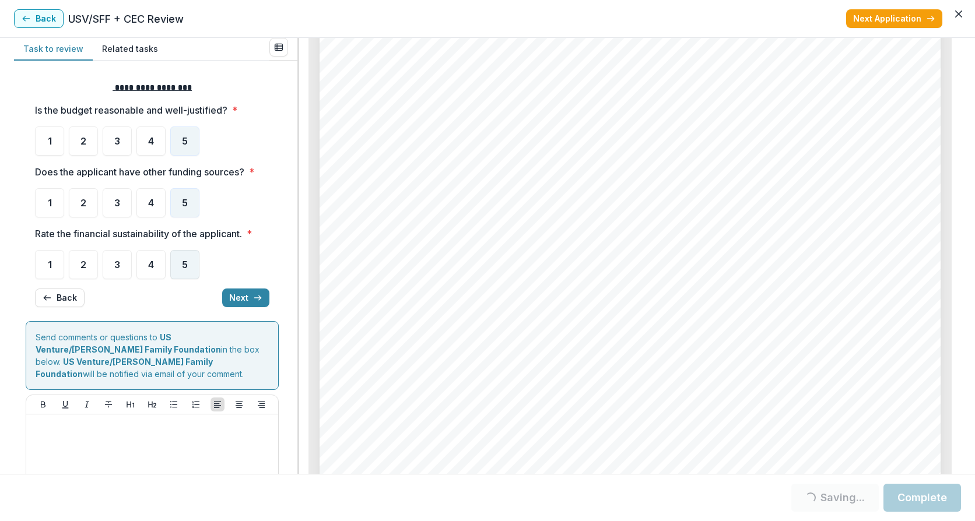
click at [171, 265] on div "5" at bounding box center [184, 264] width 29 height 29
click at [245, 298] on button "Next" at bounding box center [245, 298] width 47 height 19
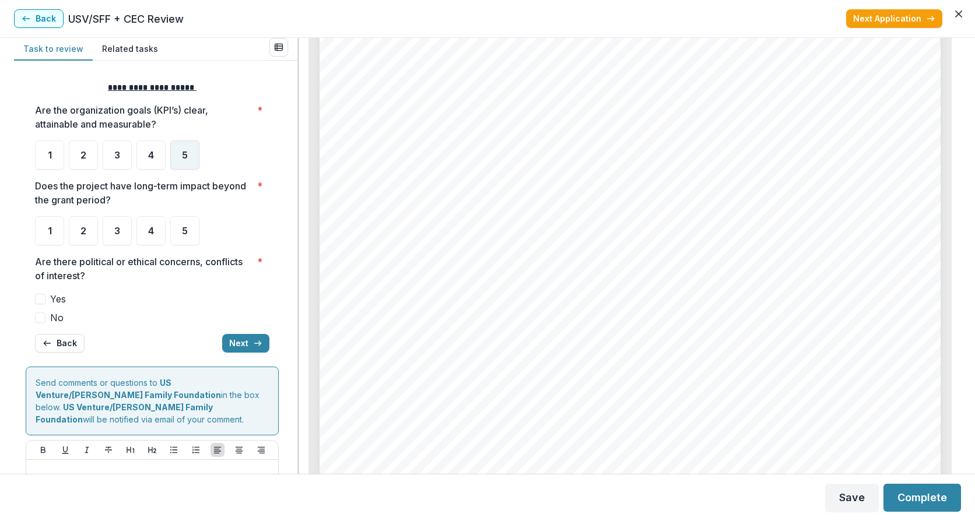
click at [185, 159] on span "5" at bounding box center [185, 154] width 6 height 9
click at [187, 230] on span "5" at bounding box center [185, 230] width 6 height 9
drag, startPoint x: 43, startPoint y: 318, endPoint x: 61, endPoint y: 327, distance: 20.4
click at [43, 318] on span at bounding box center [40, 318] width 10 height 10
click at [240, 338] on button "Next" at bounding box center [245, 343] width 47 height 19
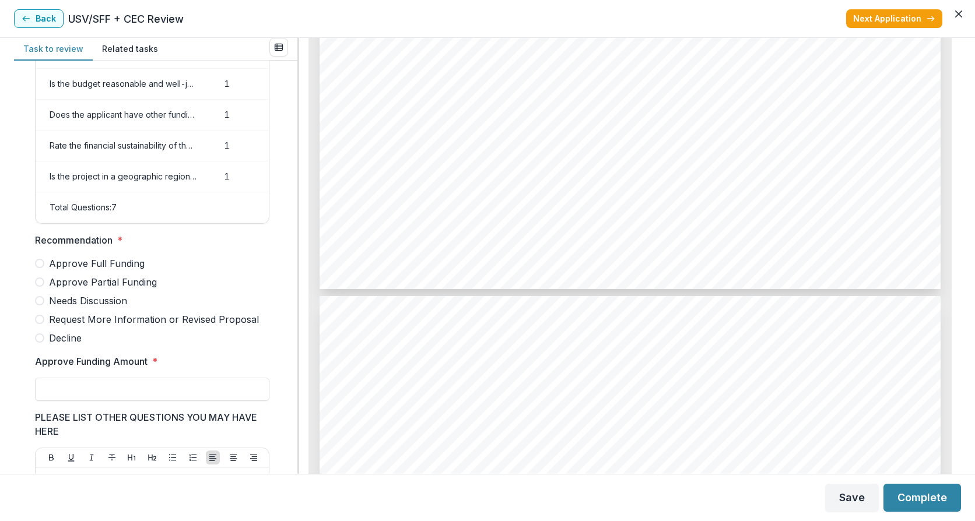
scroll to position [1866, 0]
click at [42, 268] on span at bounding box center [39, 263] width 9 height 9
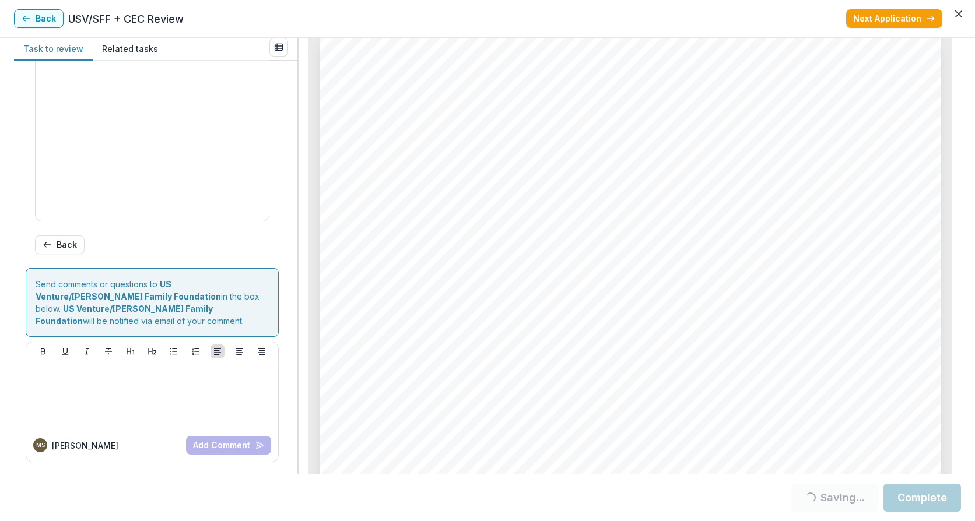
scroll to position [595, 0]
click at [904, 506] on button "Complete" at bounding box center [922, 498] width 78 height 28
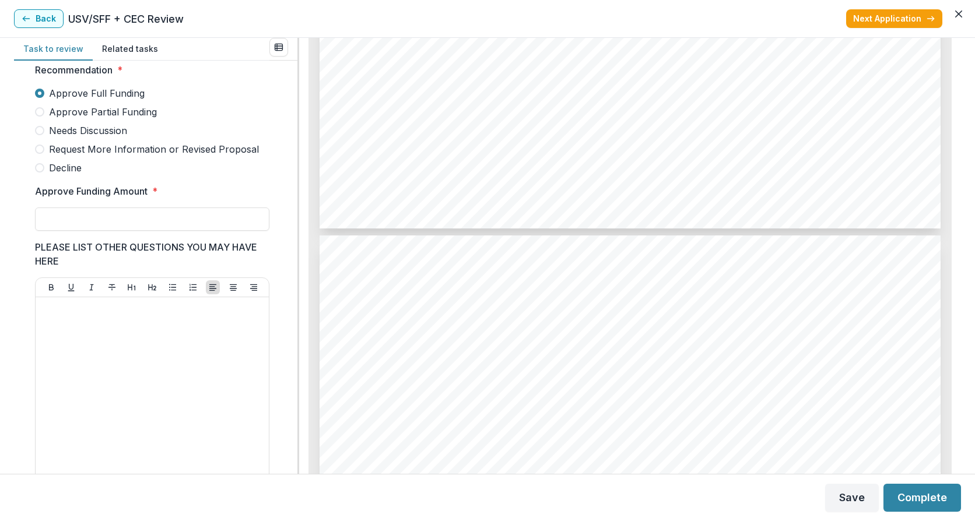
scroll to position [3421, 0]
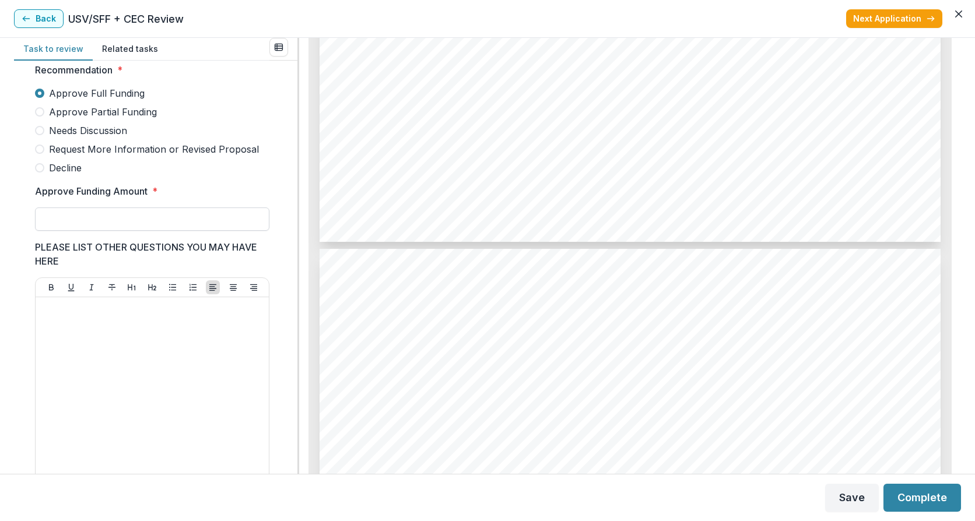
click at [64, 224] on input "Approve Funding Amount *" at bounding box center [152, 219] width 234 height 23
type input "********"
click at [927, 503] on button "Complete" at bounding box center [922, 498] width 78 height 28
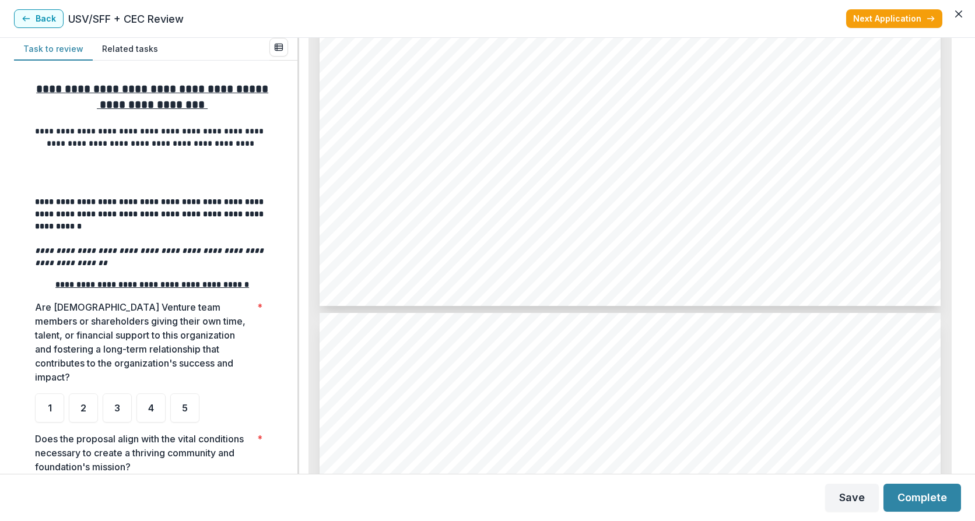
scroll to position [1710, 0]
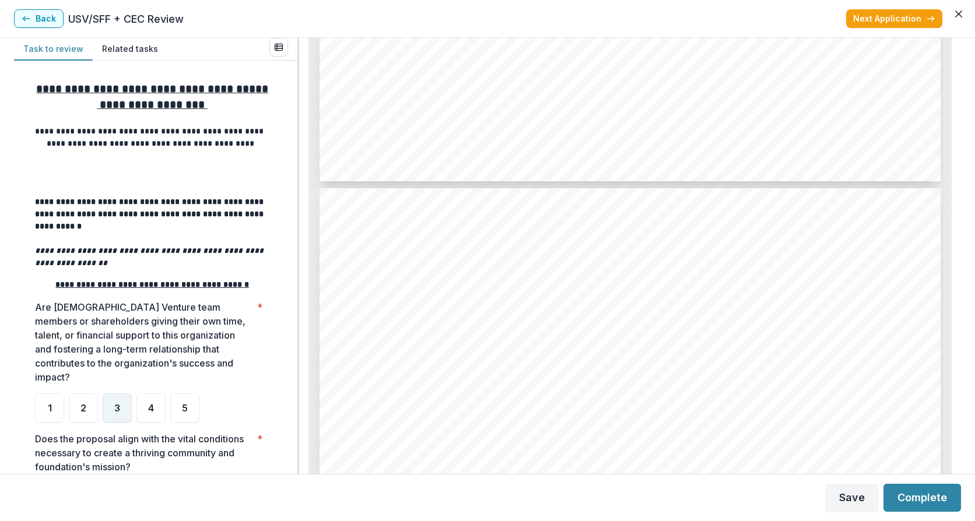
click at [115, 413] on span "3" at bounding box center [117, 408] width 6 height 9
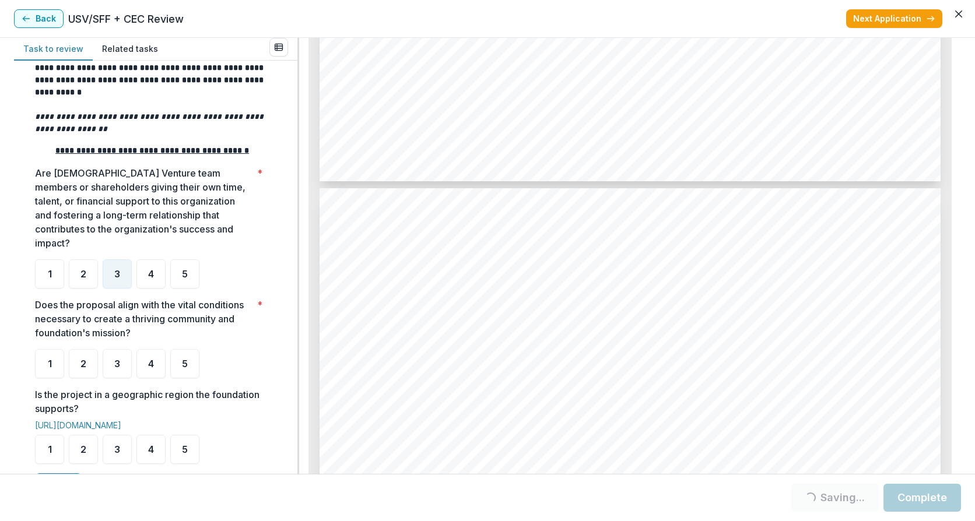
scroll to position [156, 0]
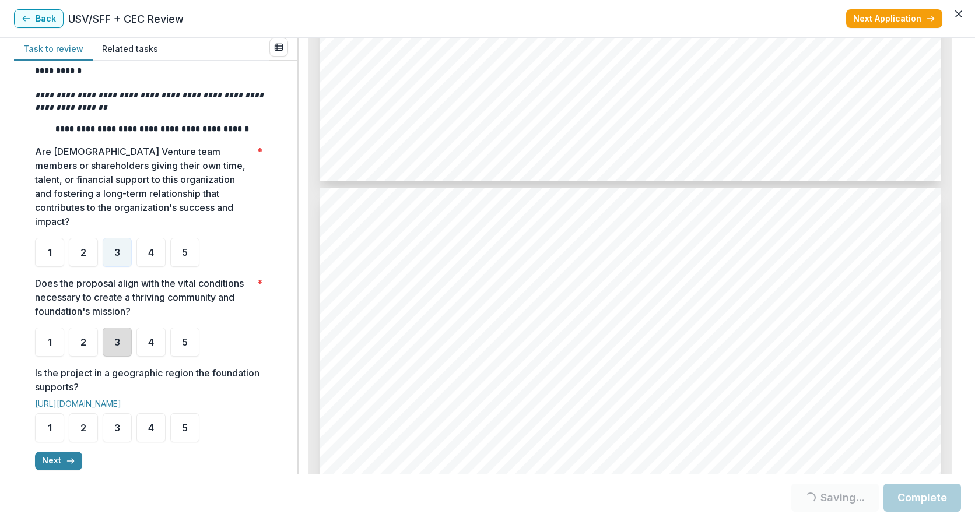
click at [124, 357] on div "3" at bounding box center [117, 342] width 29 height 29
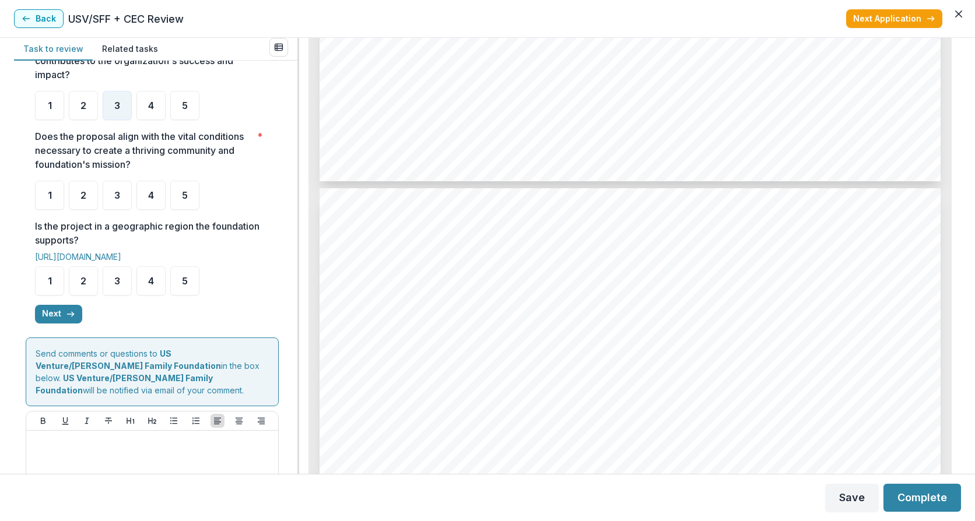
scroll to position [311, 0]
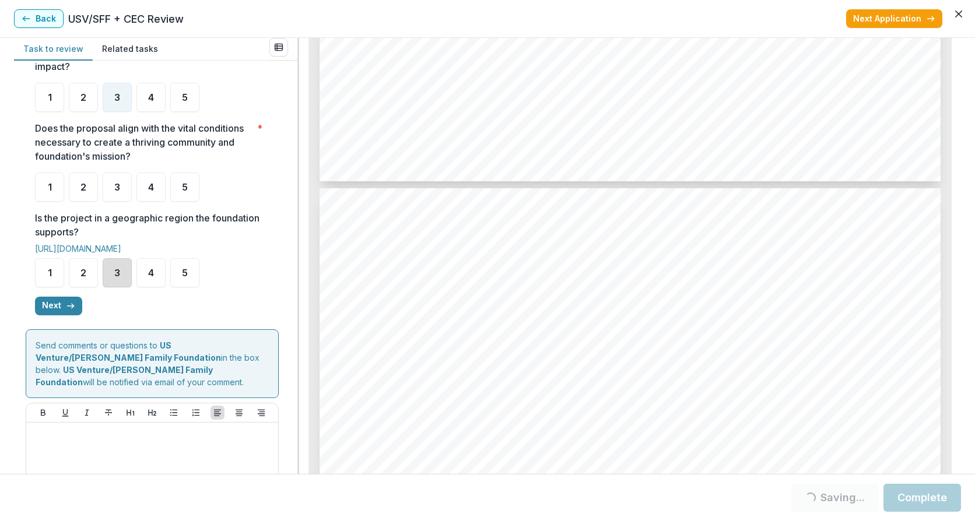
click at [124, 287] on div "3" at bounding box center [117, 272] width 29 height 29
click at [114, 192] on span "3" at bounding box center [117, 187] width 6 height 9
click at [114, 278] on span "3" at bounding box center [117, 272] width 6 height 9
click at [47, 315] on button "Next" at bounding box center [58, 306] width 47 height 19
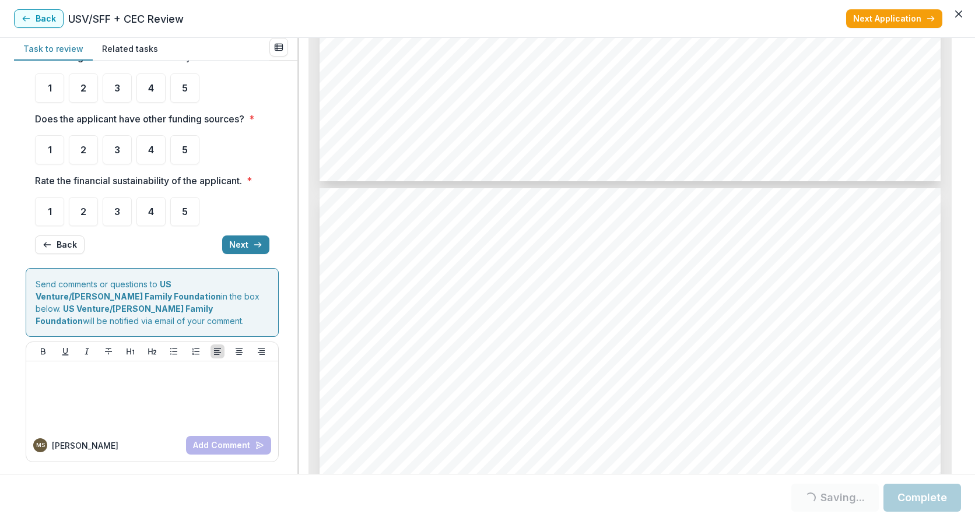
scroll to position [0, 0]
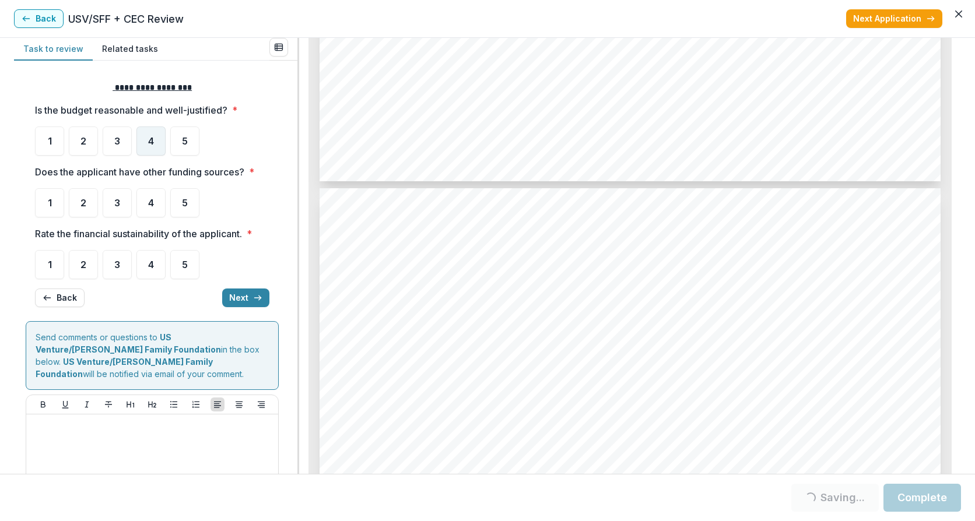
drag, startPoint x: 154, startPoint y: 146, endPoint x: 150, endPoint y: 163, distance: 17.4
click at [154, 146] on div "4" at bounding box center [150, 141] width 29 height 29
click at [150, 142] on span "4" at bounding box center [151, 140] width 6 height 9
click at [183, 199] on span "5" at bounding box center [185, 202] width 6 height 9
click at [183, 203] on span "5" at bounding box center [185, 202] width 6 height 9
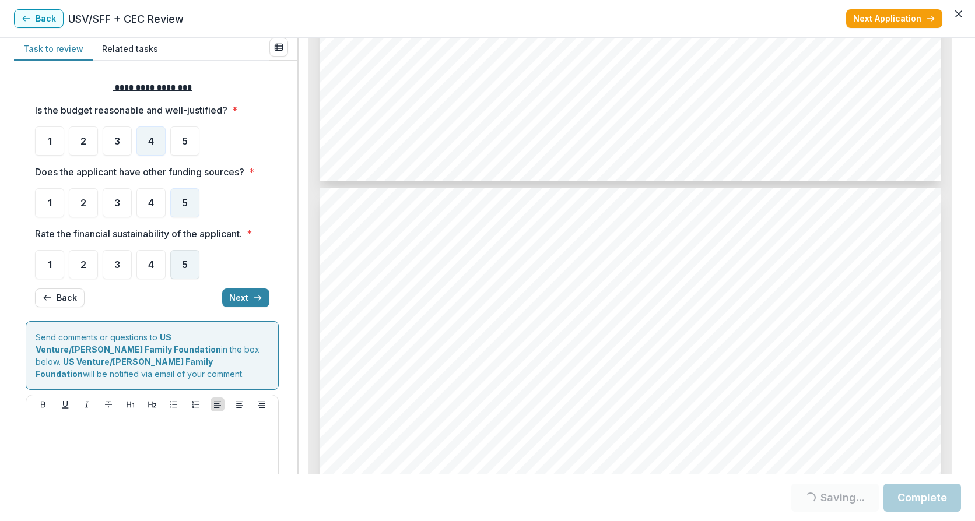
click at [198, 261] on div "5" at bounding box center [184, 264] width 29 height 29
click at [237, 294] on button "Next" at bounding box center [245, 298] width 47 height 19
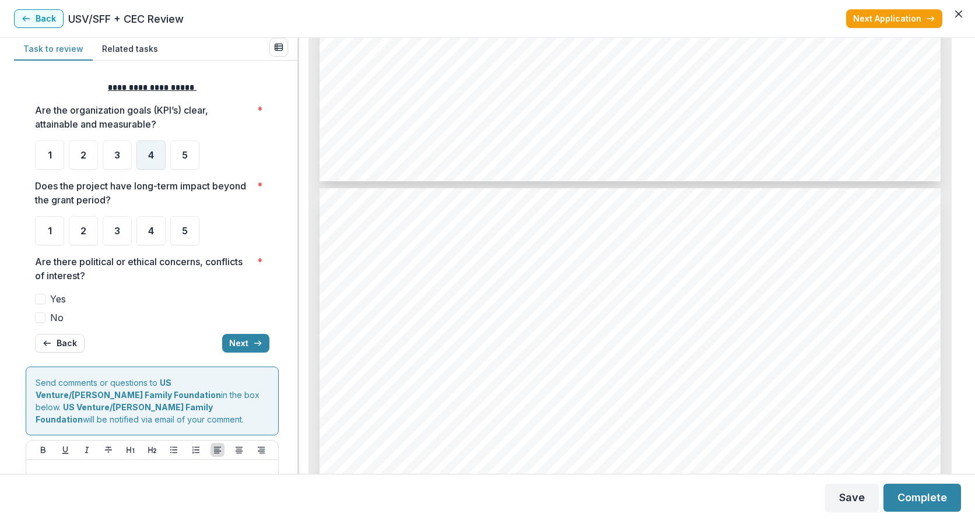
click at [151, 157] on span "4" at bounding box center [151, 154] width 6 height 9
click at [174, 150] on div "5" at bounding box center [184, 155] width 29 height 29
click at [183, 163] on div "5" at bounding box center [184, 155] width 29 height 29
click at [174, 224] on div "5" at bounding box center [184, 230] width 29 height 29
drag, startPoint x: 41, startPoint y: 313, endPoint x: 71, endPoint y: 332, distance: 35.1
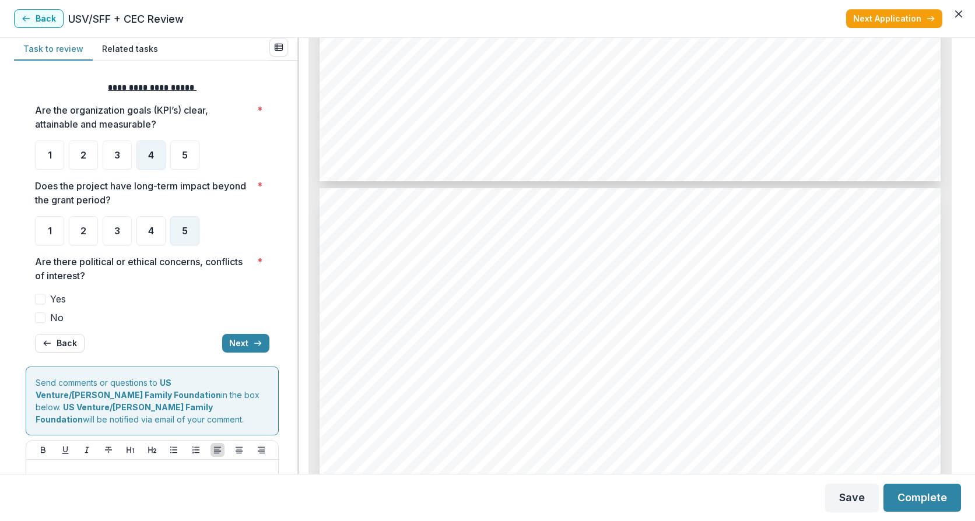
click at [41, 314] on span at bounding box center [40, 318] width 10 height 10
click at [240, 340] on button "Next" at bounding box center [245, 343] width 47 height 19
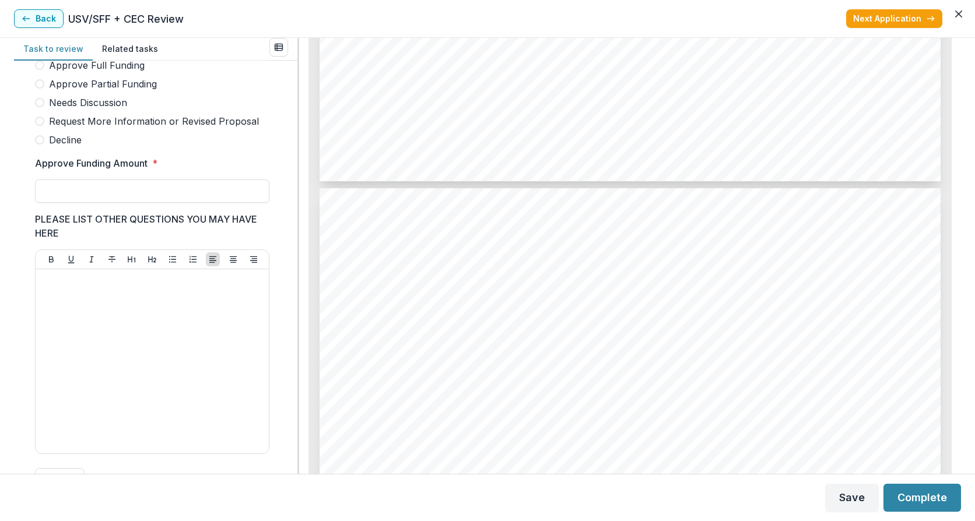
scroll to position [262, 0]
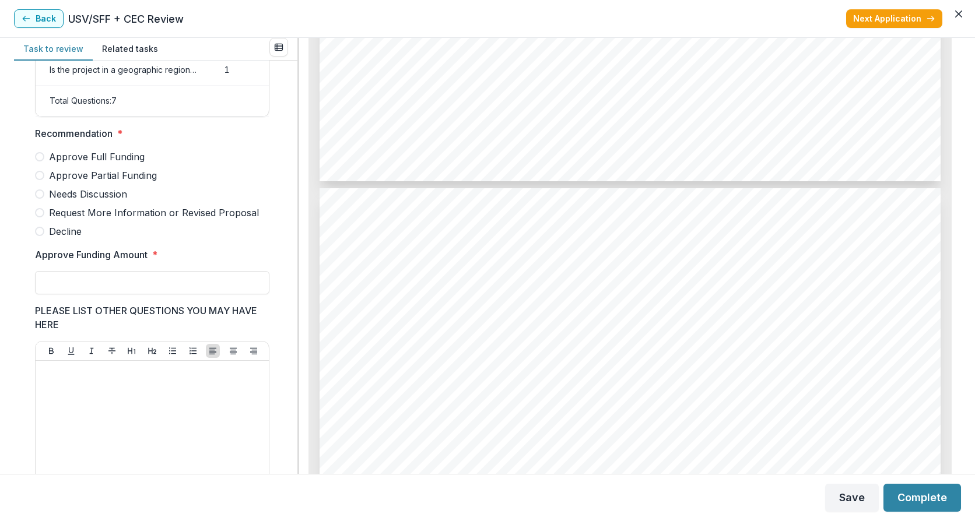
click at [41, 180] on span at bounding box center [39, 175] width 9 height 9
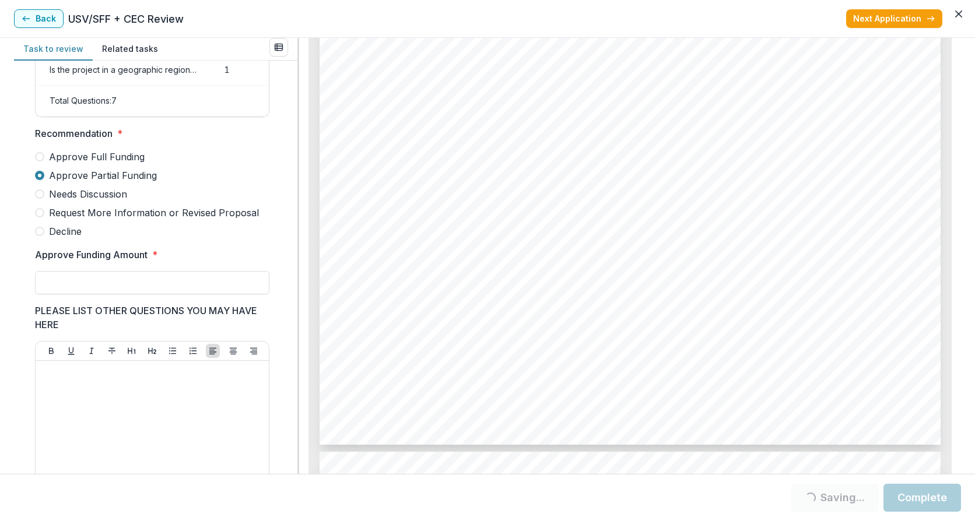
scroll to position [2799, 0]
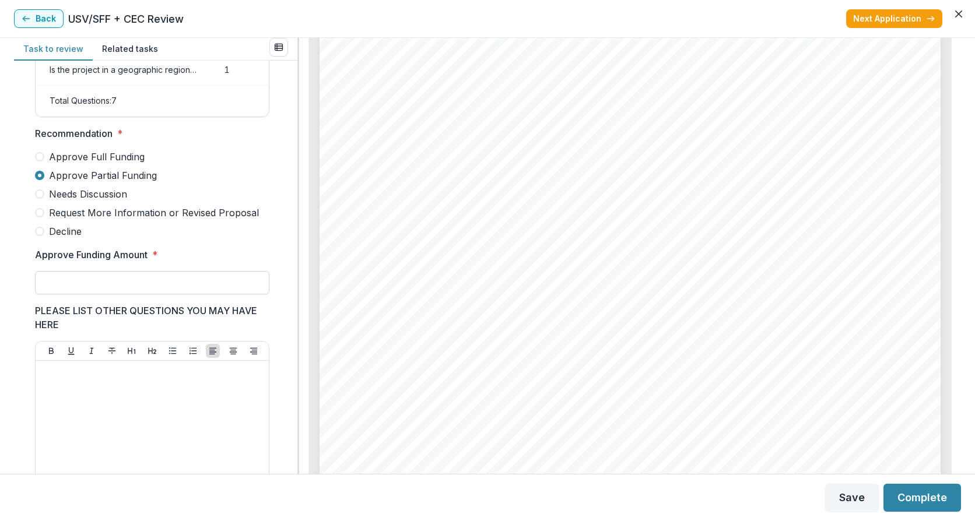
click at [54, 286] on input "Approve Funding Amount *" at bounding box center [152, 282] width 234 height 23
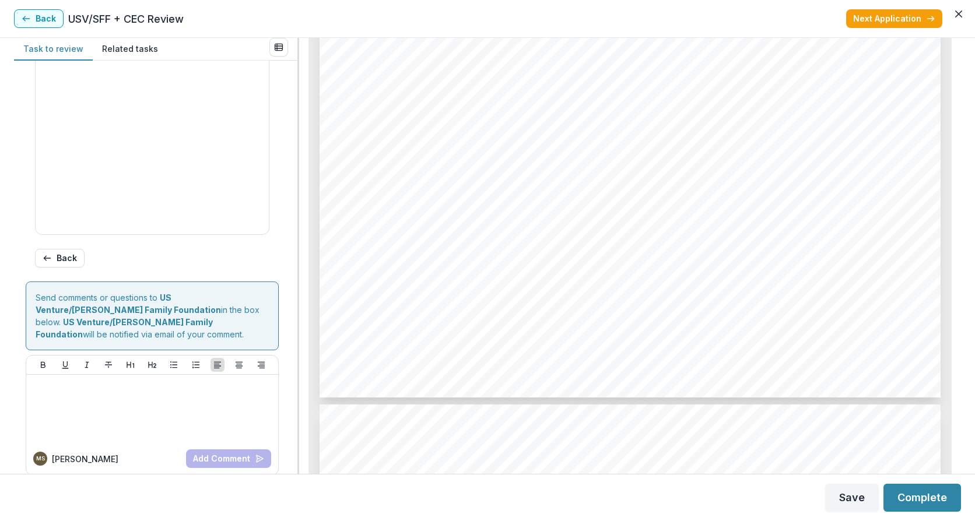
scroll to position [595, 0]
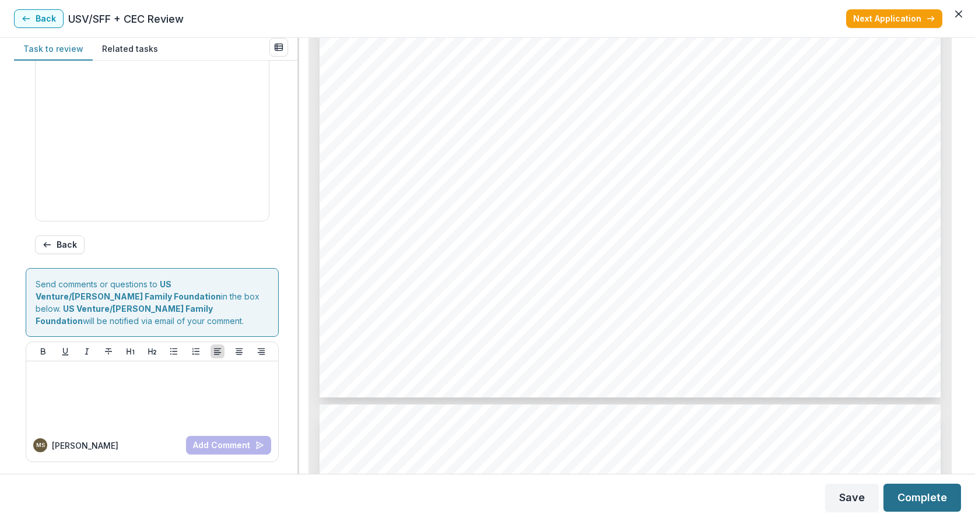
type input "*******"
click at [924, 496] on button "Complete" at bounding box center [922, 498] width 78 height 28
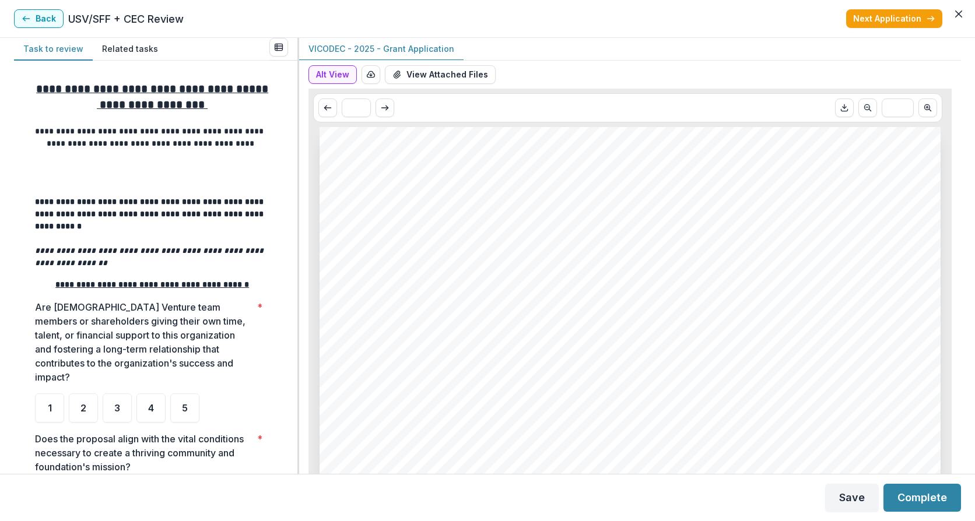
scroll to position [156, 0]
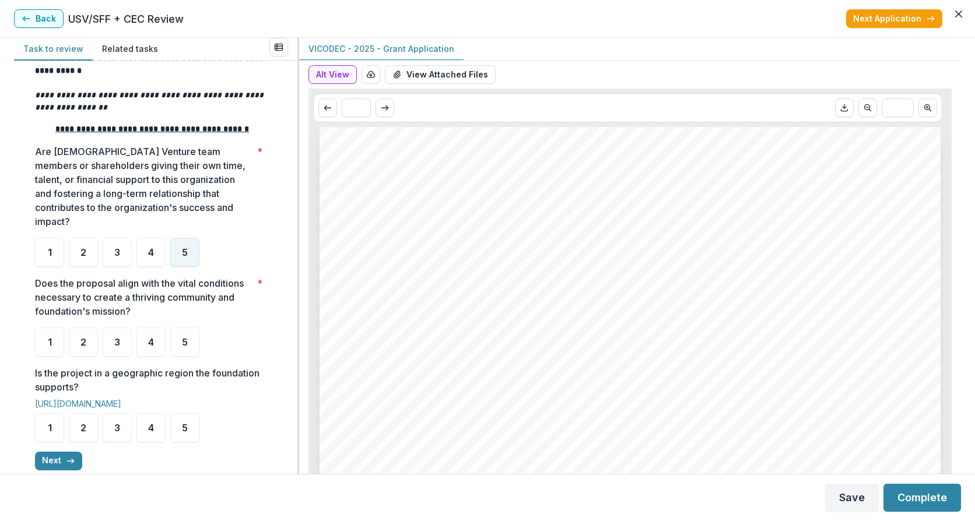
drag, startPoint x: 187, startPoint y: 268, endPoint x: 188, endPoint y: 313, distance: 44.9
click at [187, 257] on span "5" at bounding box center [185, 252] width 6 height 9
drag, startPoint x: 176, startPoint y: 365, endPoint x: 172, endPoint y: 384, distance: 19.7
click at [176, 357] on div "5" at bounding box center [184, 342] width 29 height 29
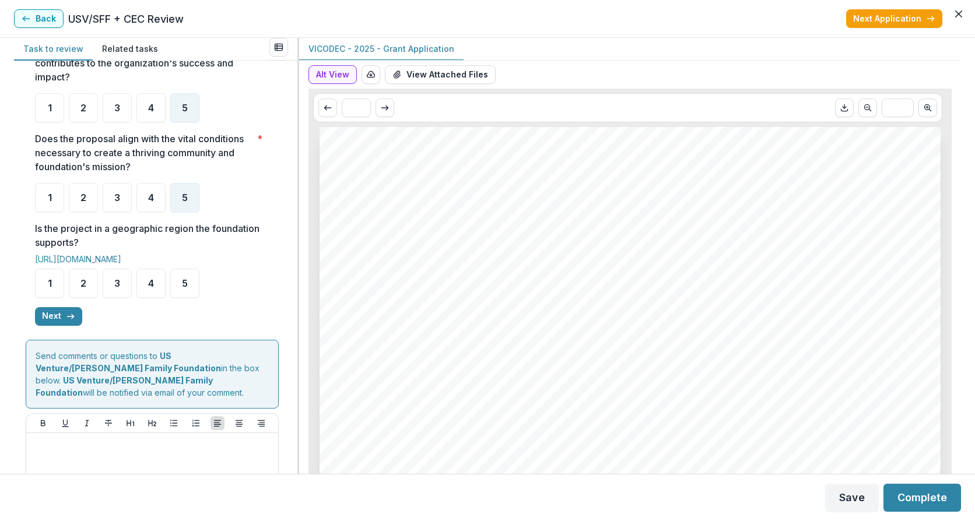
scroll to position [311, 0]
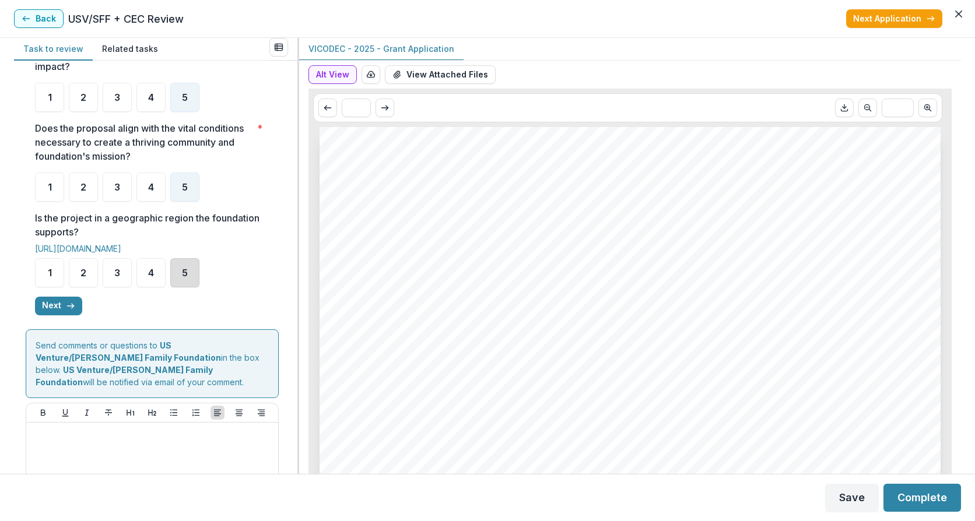
click at [178, 287] on div "5" at bounding box center [184, 272] width 29 height 29
click at [51, 278] on span "1" at bounding box center [50, 272] width 4 height 9
click at [50, 278] on span "1" at bounding box center [50, 272] width 4 height 9
click at [67, 311] on icon "button" at bounding box center [70, 305] width 9 height 9
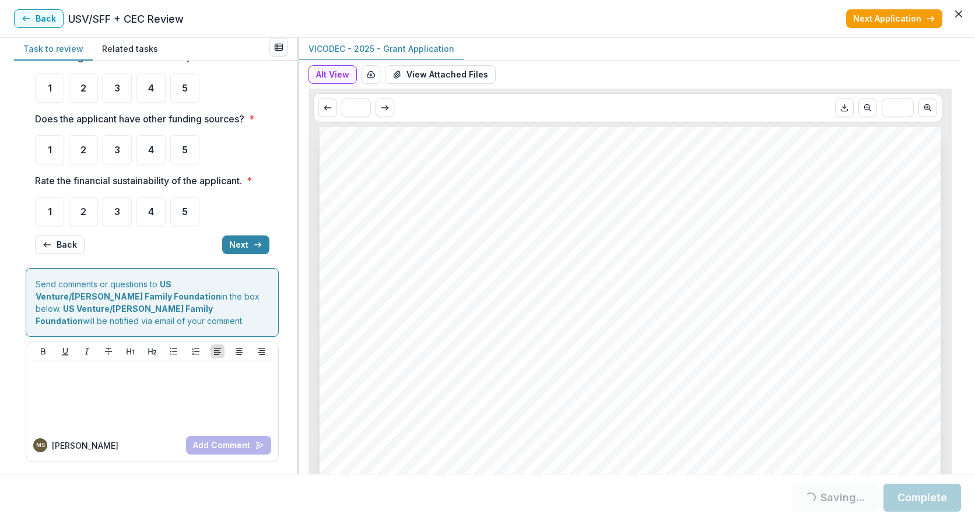
scroll to position [0, 0]
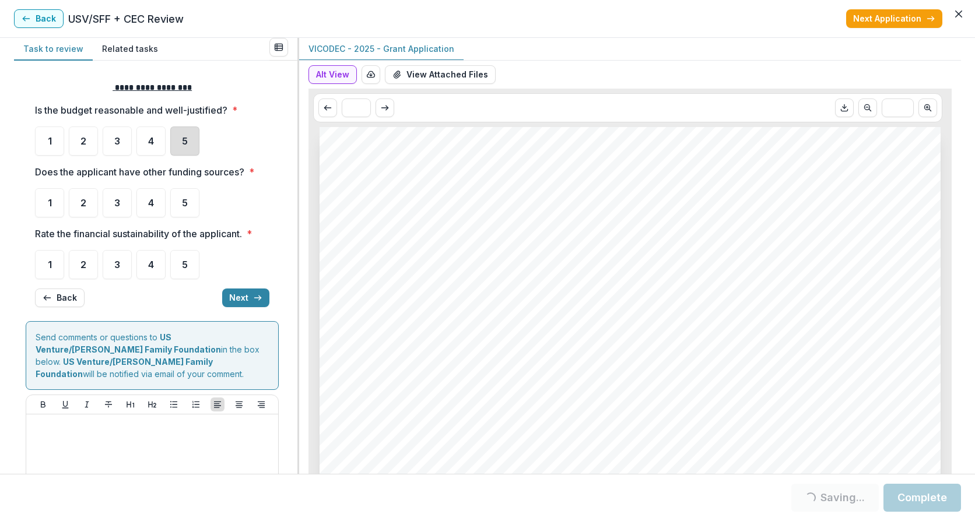
click at [181, 141] on div "5" at bounding box center [184, 141] width 29 height 29
click at [181, 139] on div "5" at bounding box center [184, 141] width 29 height 29
click at [34, 205] on div "**********" at bounding box center [152, 194] width 253 height 244
drag, startPoint x: 46, startPoint y: 205, endPoint x: 41, endPoint y: 250, distance: 45.1
click at [45, 206] on div "1" at bounding box center [49, 202] width 29 height 29
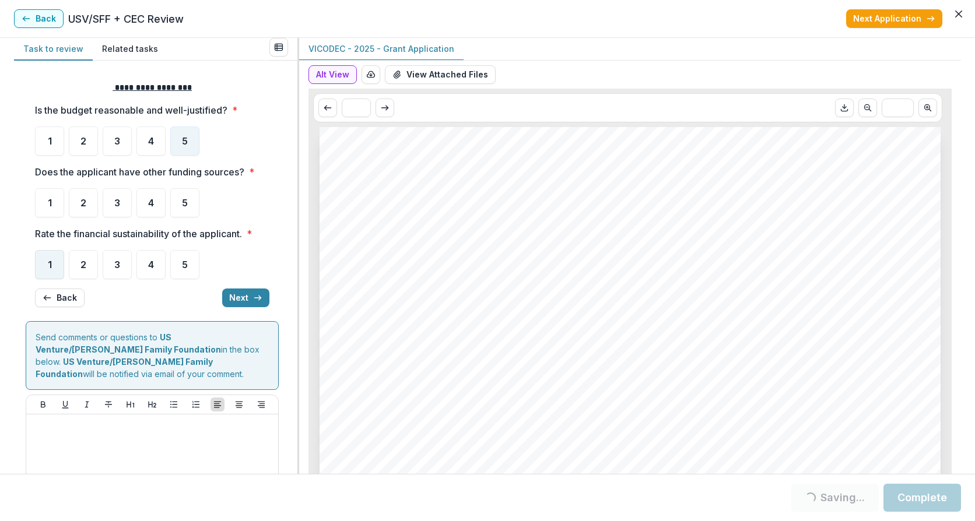
click at [48, 268] on span "1" at bounding box center [50, 264] width 4 height 9
click at [48, 199] on span "1" at bounding box center [50, 202] width 4 height 9
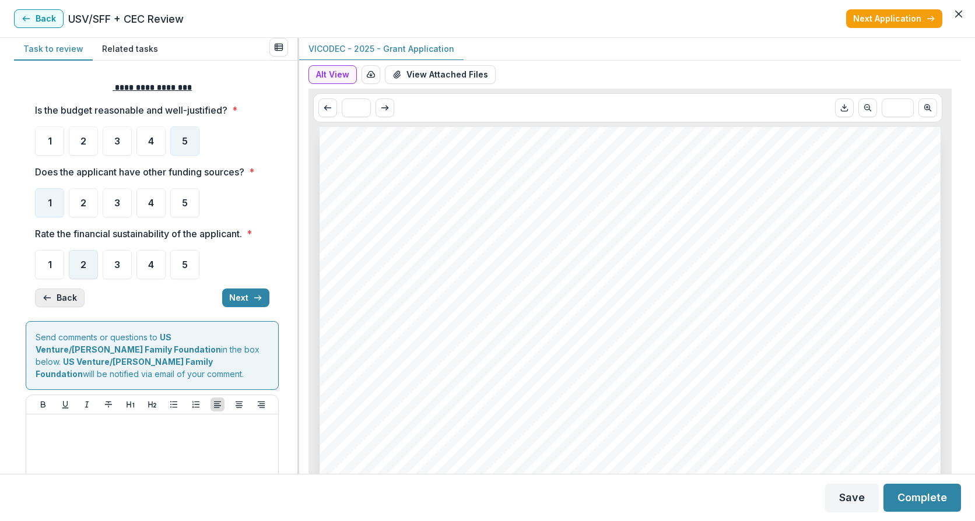
drag, startPoint x: 82, startPoint y: 268, endPoint x: 73, endPoint y: 297, distance: 30.3
click at [82, 269] on span "2" at bounding box center [83, 264] width 6 height 9
click at [238, 296] on button "Next" at bounding box center [245, 298] width 47 height 19
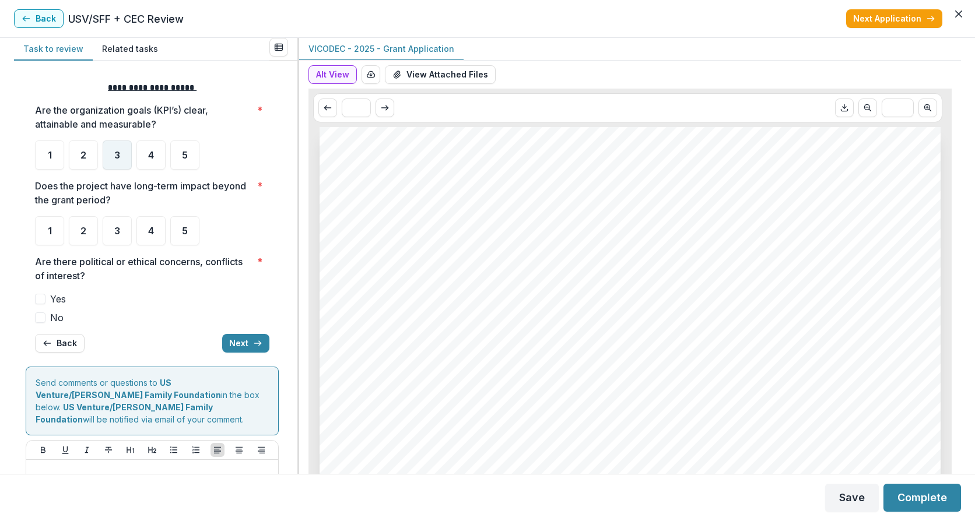
click at [115, 156] on span "3" at bounding box center [117, 154] width 6 height 9
click at [176, 229] on div "5" at bounding box center [184, 230] width 29 height 29
click at [44, 314] on span at bounding box center [40, 318] width 10 height 10
drag, startPoint x: 179, startPoint y: 223, endPoint x: 184, endPoint y: 231, distance: 9.2
click at [179, 224] on div "5" at bounding box center [184, 230] width 29 height 29
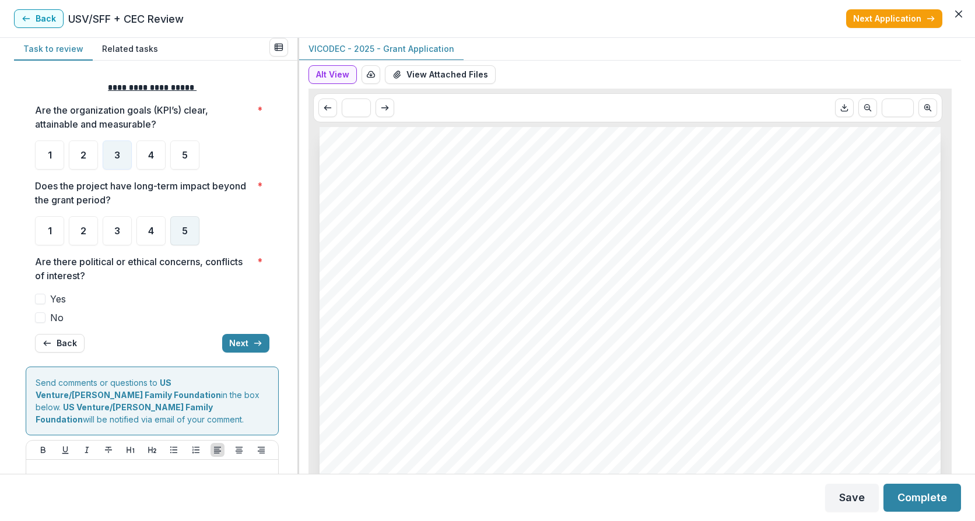
click at [175, 230] on div "5" at bounding box center [184, 230] width 29 height 29
click at [51, 317] on span "No" at bounding box center [56, 318] width 13 height 14
click at [38, 320] on span at bounding box center [40, 318] width 10 height 10
click at [30, 322] on div "**********" at bounding box center [152, 217] width 253 height 290
click at [37, 318] on span at bounding box center [40, 318] width 10 height 10
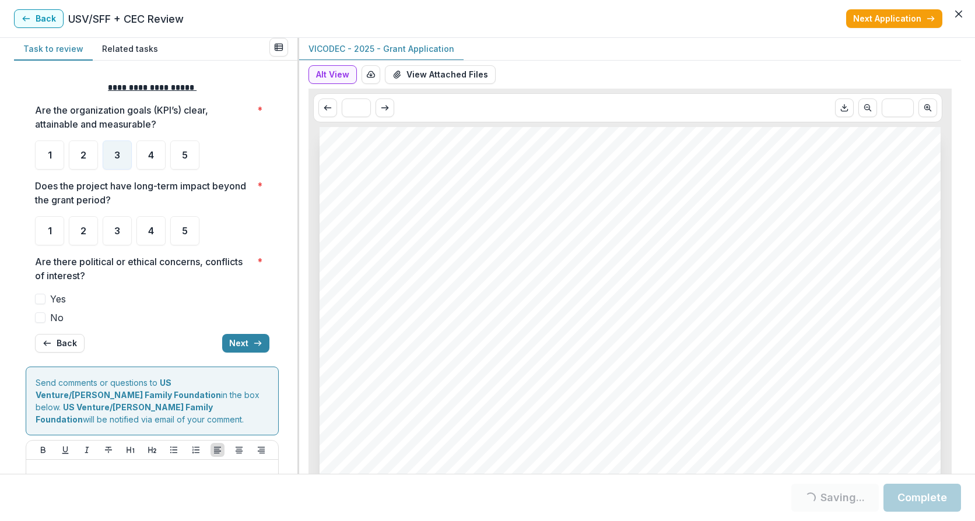
click at [41, 317] on span at bounding box center [40, 318] width 10 height 10
click at [41, 312] on label "No" at bounding box center [152, 318] width 234 height 14
click at [41, 318] on span at bounding box center [40, 318] width 10 height 10
click at [53, 317] on span "No" at bounding box center [56, 318] width 13 height 14
click at [41, 317] on span at bounding box center [40, 318] width 10 height 10
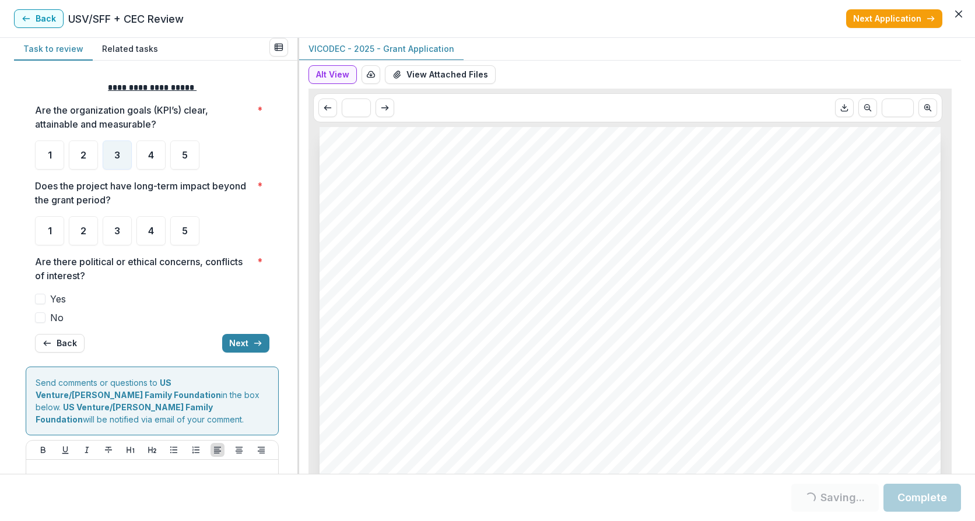
click at [39, 320] on span at bounding box center [40, 318] width 10 height 10
click at [39, 318] on span at bounding box center [40, 318] width 10 height 10
click at [153, 230] on span "4" at bounding box center [151, 230] width 6 height 9
drag, startPoint x: 239, startPoint y: 343, endPoint x: 193, endPoint y: 344, distance: 46.1
click at [238, 343] on button "Next" at bounding box center [245, 343] width 47 height 19
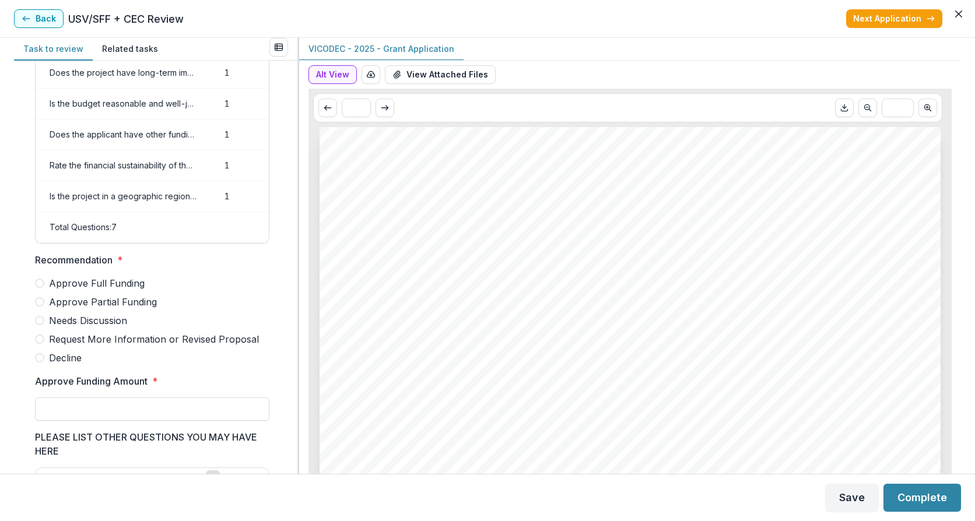
scroll to position [107, 0]
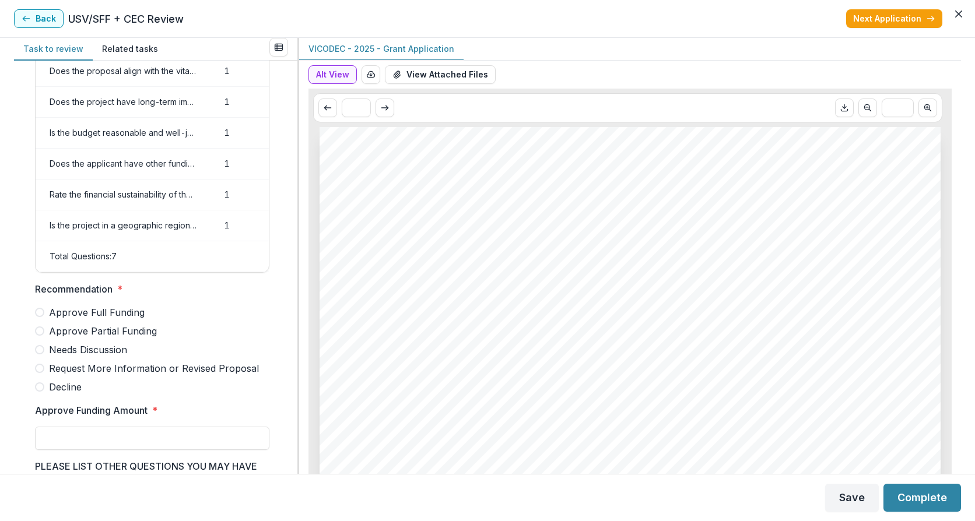
click at [41, 317] on span at bounding box center [39, 312] width 9 height 9
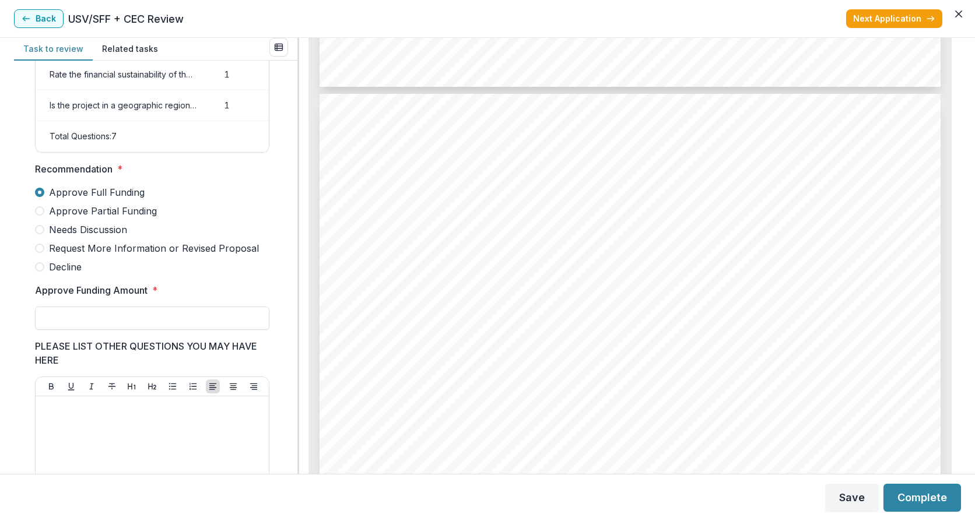
scroll to position [262, 0]
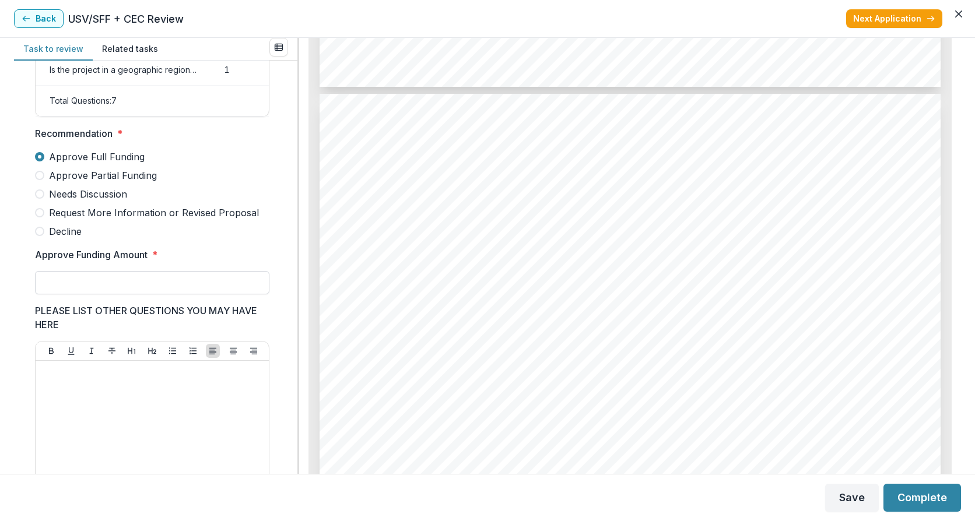
click at [75, 291] on input "Approve Funding Amount *" at bounding box center [152, 282] width 234 height 23
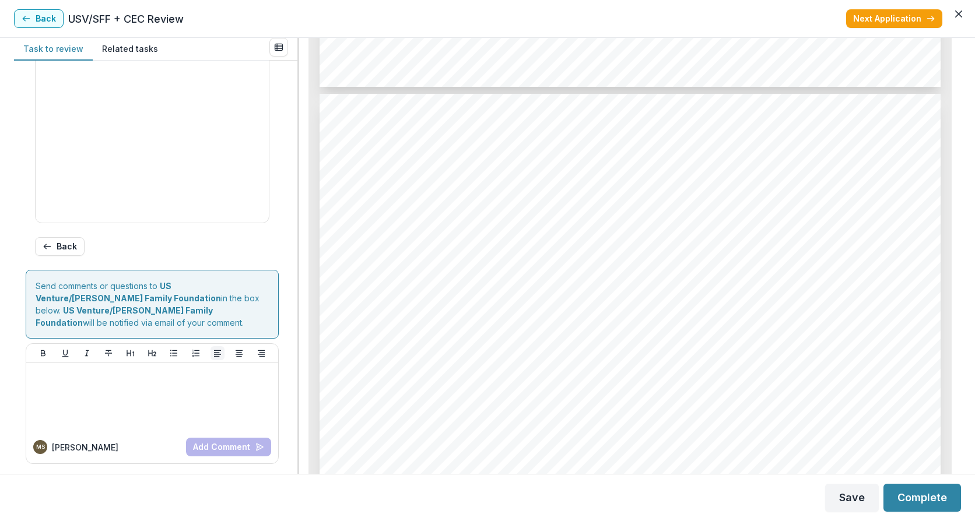
scroll to position [595, 0]
type input "********"
click at [938, 496] on button "Complete" at bounding box center [922, 498] width 78 height 28
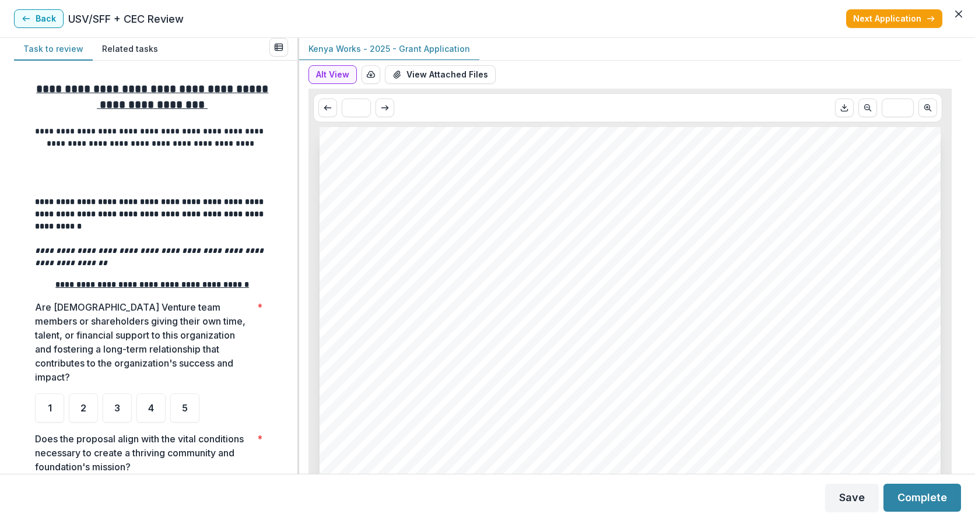
scroll to position [156, 0]
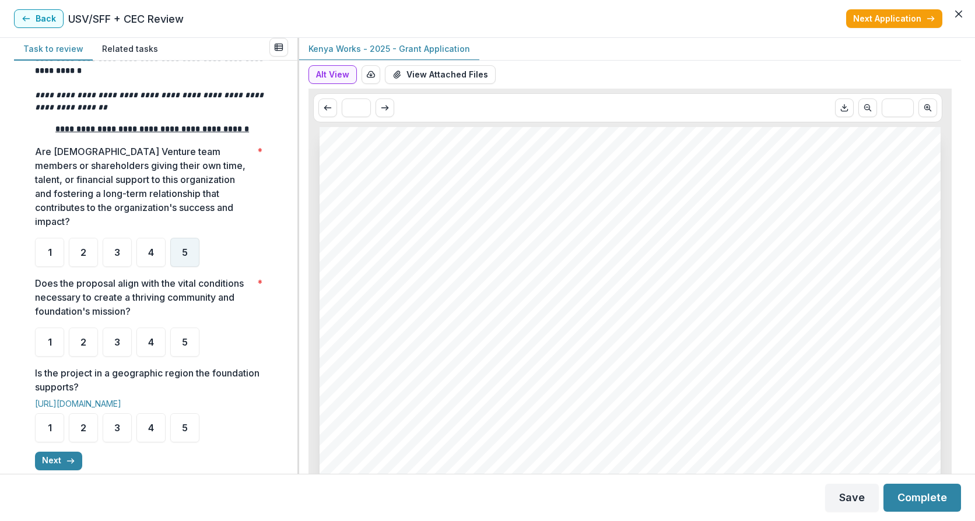
click at [184, 257] on span "5" at bounding box center [185, 252] width 6 height 9
click at [149, 267] on div "4" at bounding box center [150, 252] width 29 height 29
click at [111, 267] on div "3" at bounding box center [117, 252] width 29 height 29
click at [46, 357] on div "1" at bounding box center [49, 342] width 29 height 29
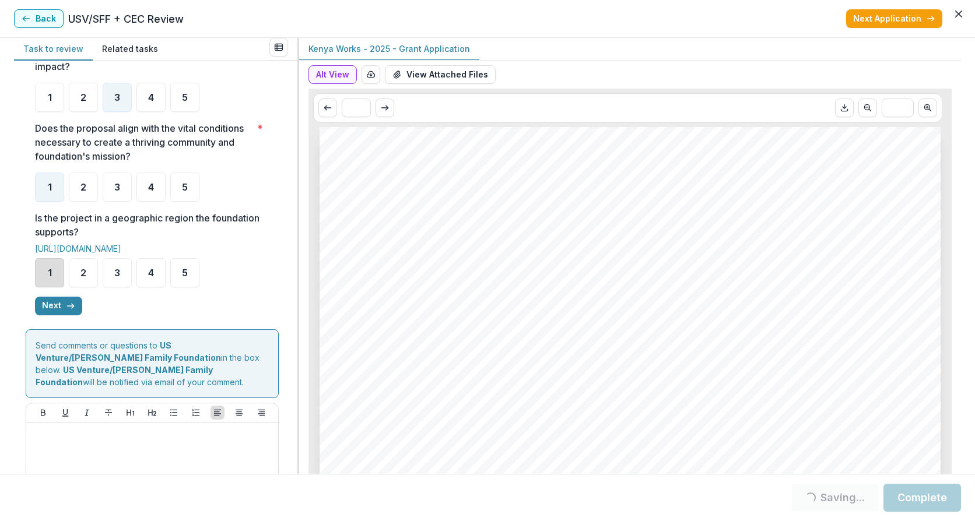
click at [46, 283] on div "1" at bounding box center [49, 272] width 29 height 29
click at [61, 315] on button "Next" at bounding box center [58, 306] width 47 height 19
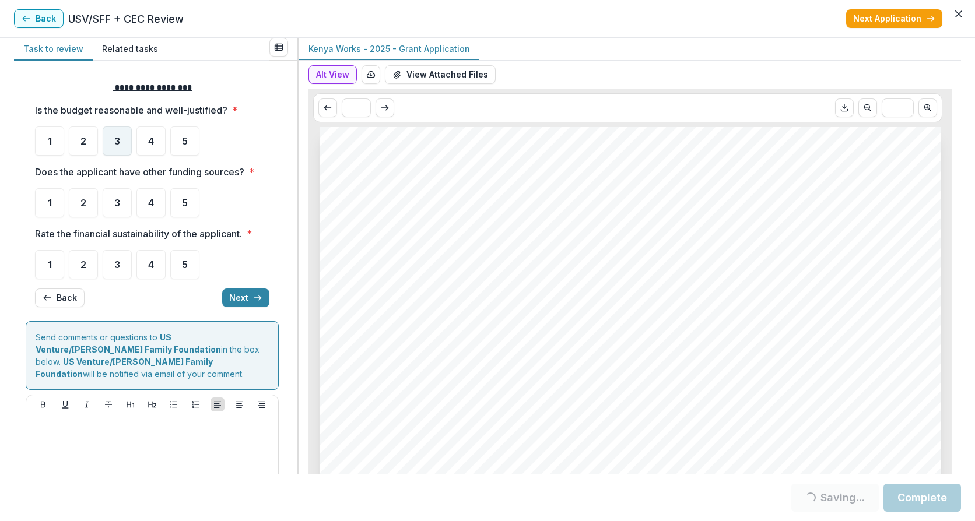
click at [118, 143] on span "3" at bounding box center [117, 140] width 6 height 9
click at [181, 205] on div "5" at bounding box center [184, 202] width 29 height 29
click at [159, 210] on div "4" at bounding box center [150, 202] width 29 height 29
click at [155, 266] on div "4" at bounding box center [150, 264] width 29 height 29
click at [153, 214] on div "4" at bounding box center [150, 202] width 29 height 29
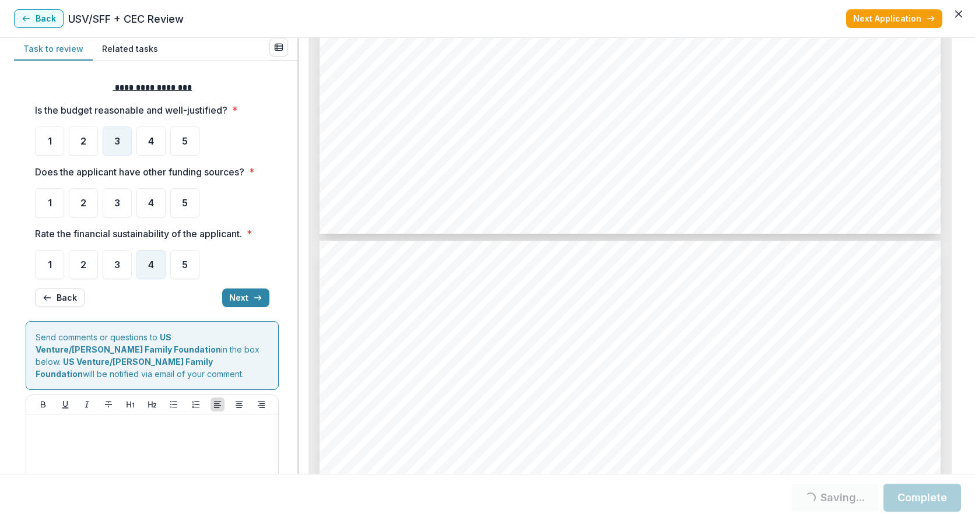
scroll to position [3576, 0]
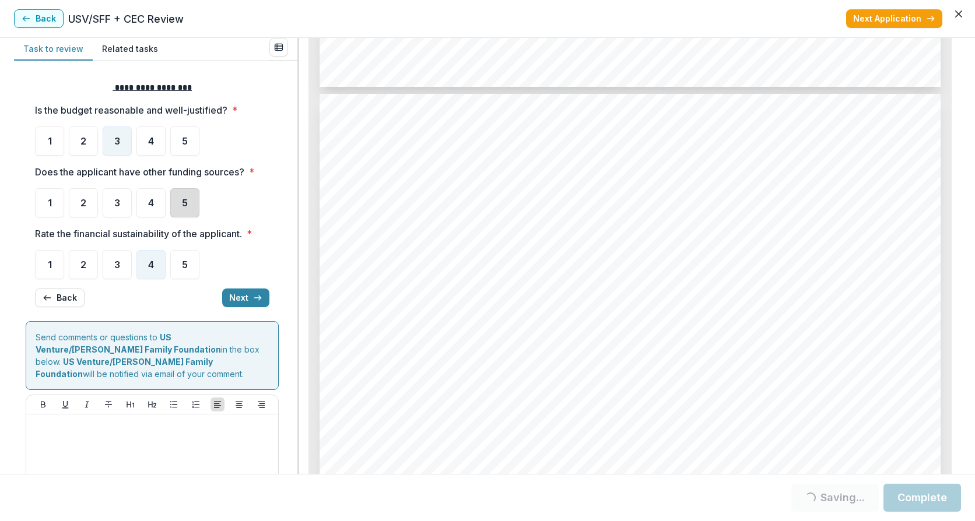
click at [179, 205] on div "5" at bounding box center [184, 202] width 29 height 29
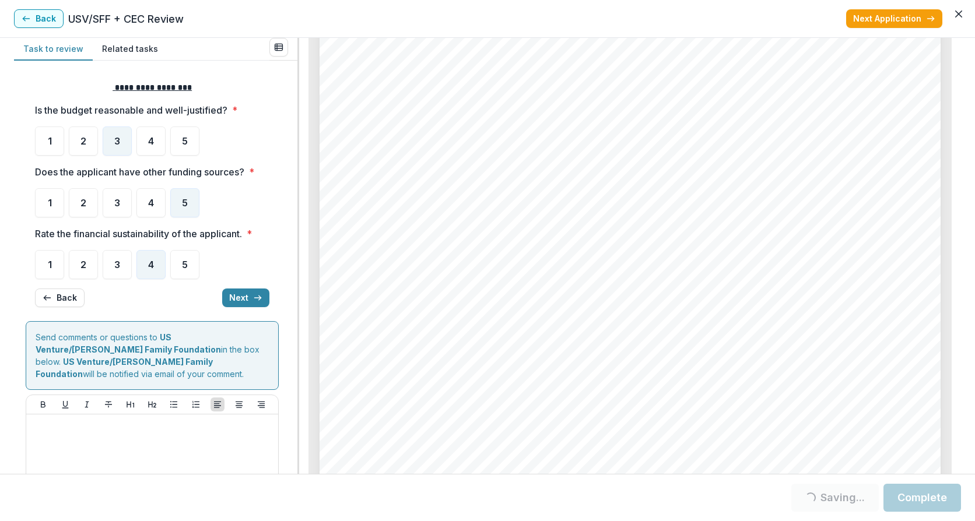
scroll to position [3887, 0]
click at [241, 294] on button "Next" at bounding box center [245, 298] width 47 height 19
